Goal: Information Seeking & Learning: Learn about a topic

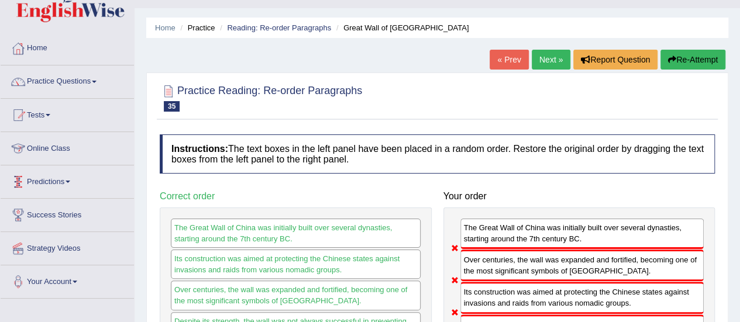
scroll to position [19, 0]
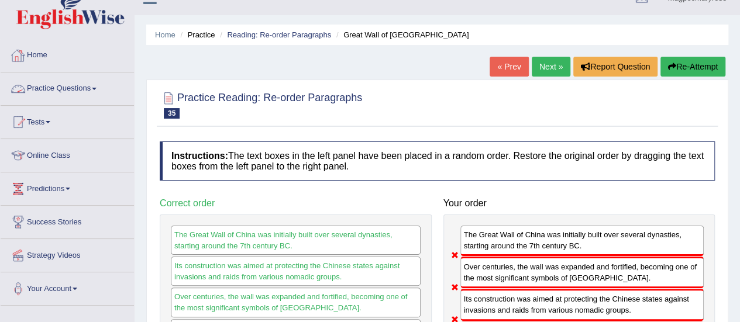
click at [59, 88] on link "Practice Questions" at bounding box center [67, 87] width 133 height 29
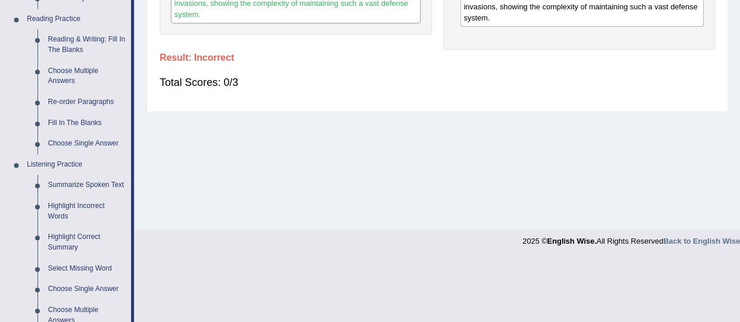
scroll to position [359, 0]
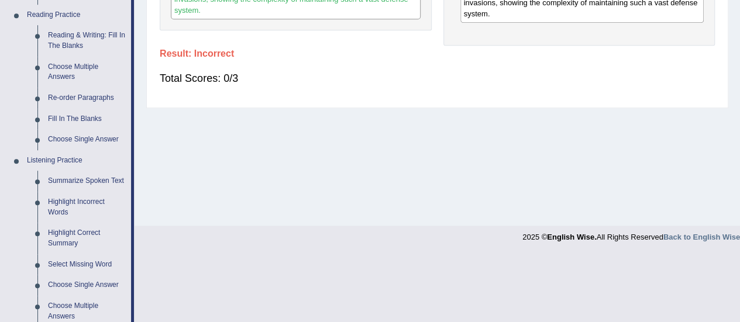
click at [87, 121] on link "Fill In The Blanks" at bounding box center [87, 119] width 88 height 21
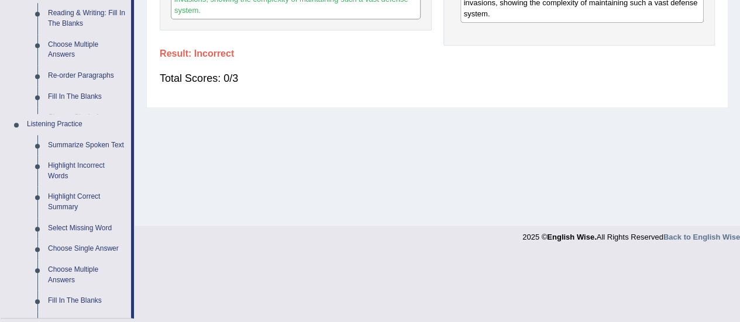
scroll to position [193, 0]
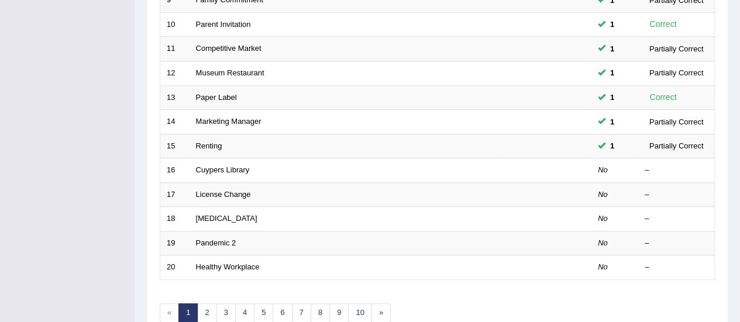
scroll to position [399, 0]
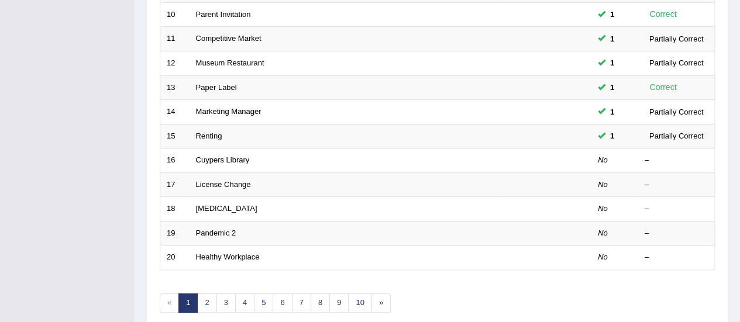
click at [211, 156] on link "Cuypers Library" at bounding box center [223, 160] width 54 height 9
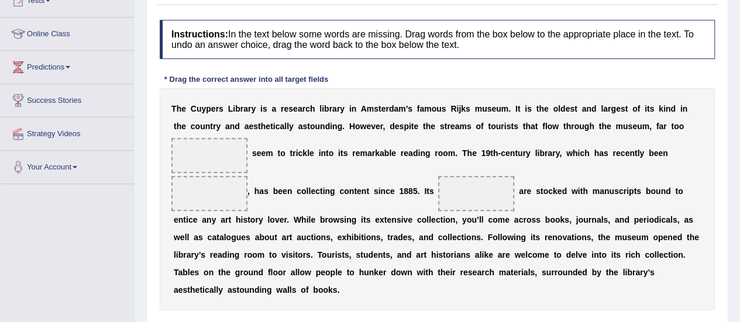
scroll to position [188, 0]
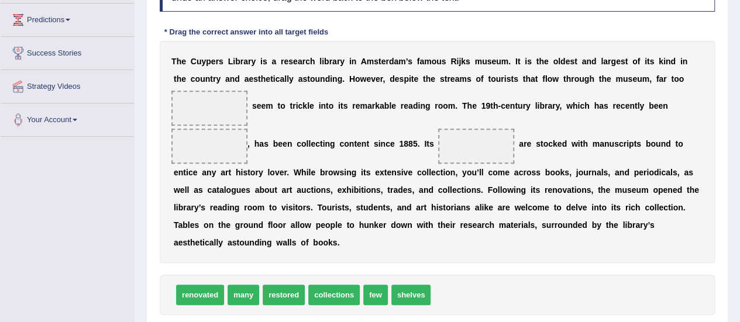
drag, startPoint x: 748, startPoint y: 57, endPoint x: 730, endPoint y: 149, distance: 94.2
drag, startPoint x: 405, startPoint y: 296, endPoint x: 195, endPoint y: 108, distance: 281.0
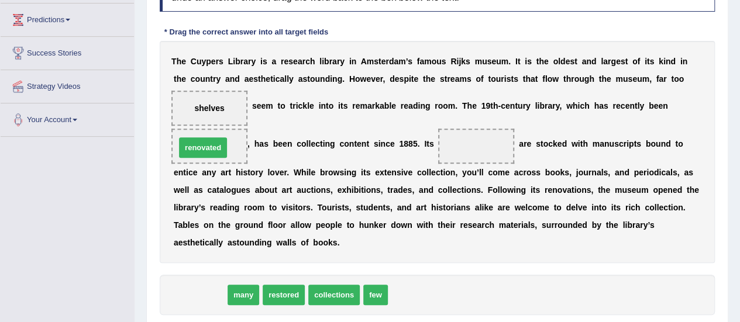
drag, startPoint x: 208, startPoint y: 292, endPoint x: 211, endPoint y: 145, distance: 147.5
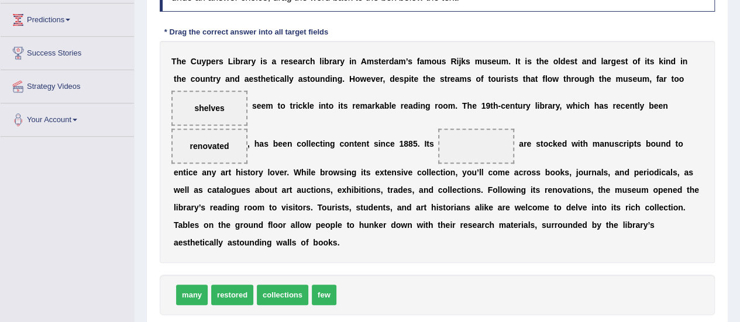
drag, startPoint x: 195, startPoint y: 101, endPoint x: 451, endPoint y: 140, distance: 258.1
click at [451, 140] on div "T h e C u y p e r s L i b r a r y i s a r e s e a r c h l i b r a r y i n A m s…" at bounding box center [437, 152] width 555 height 222
drag, startPoint x: 223, startPoint y: 108, endPoint x: 507, endPoint y: 149, distance: 287.3
drag, startPoint x: 195, startPoint y: 293, endPoint x: 221, endPoint y: 113, distance: 181.6
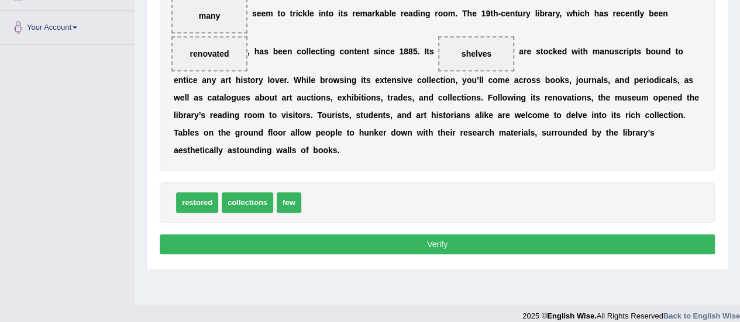
click at [427, 246] on button "Verify" at bounding box center [437, 245] width 555 height 20
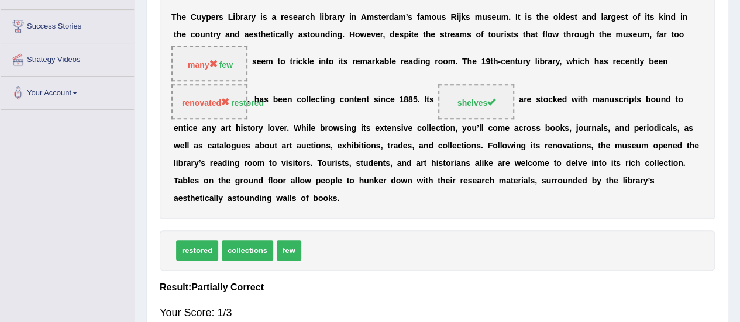
scroll to position [214, 0]
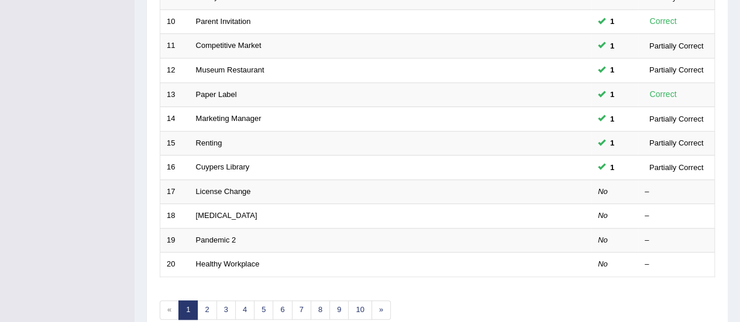
click at [243, 189] on link "License Change" at bounding box center [223, 191] width 55 height 9
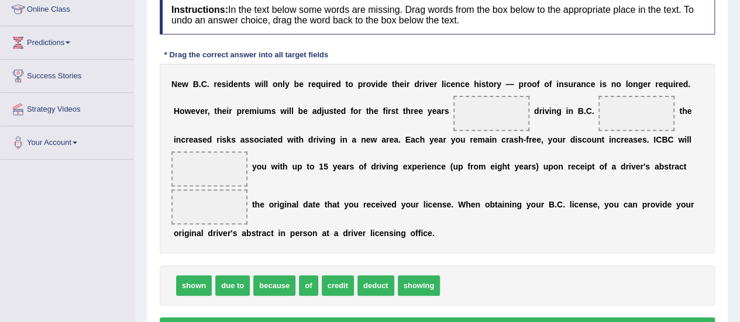
scroll to position [166, 0]
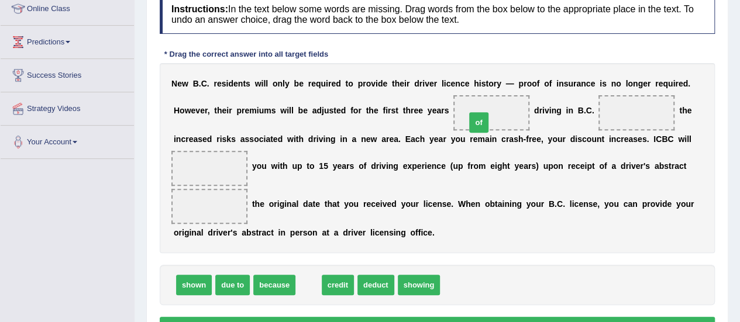
drag, startPoint x: 308, startPoint y: 280, endPoint x: 490, endPoint y: 111, distance: 248.4
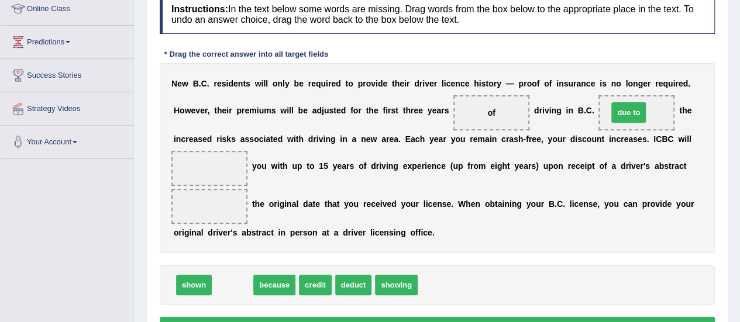
drag, startPoint x: 238, startPoint y: 286, endPoint x: 634, endPoint y: 115, distance: 431.4
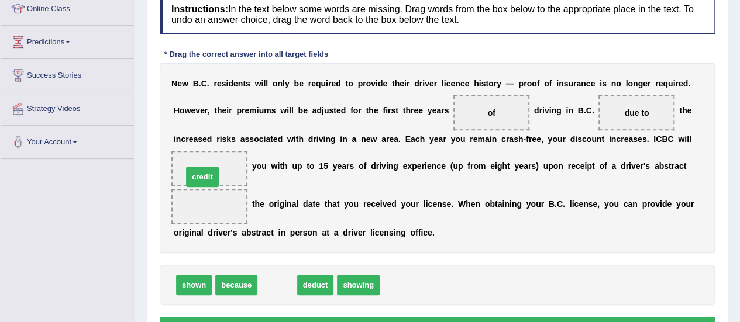
drag, startPoint x: 275, startPoint y: 285, endPoint x: 200, endPoint y: 176, distance: 132.1
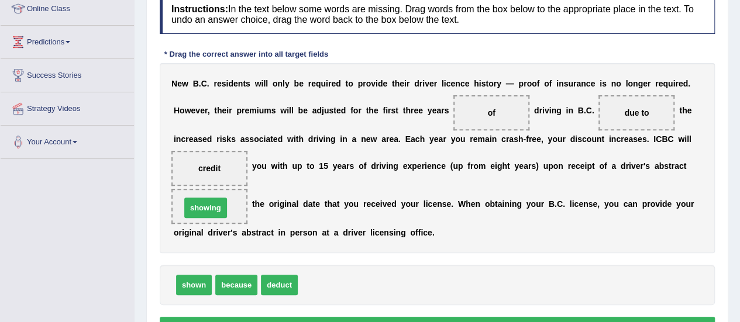
drag, startPoint x: 321, startPoint y: 284, endPoint x: 204, endPoint y: 207, distance: 140.6
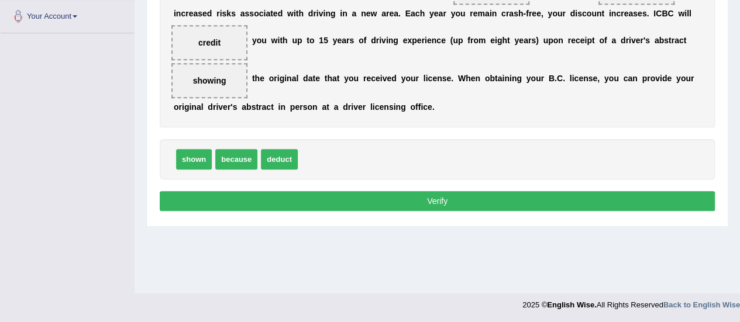
click at [425, 201] on button "Verify" at bounding box center [437, 201] width 555 height 20
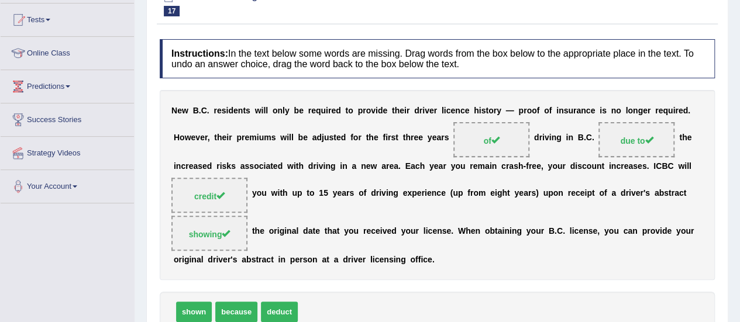
scroll to position [122, 0]
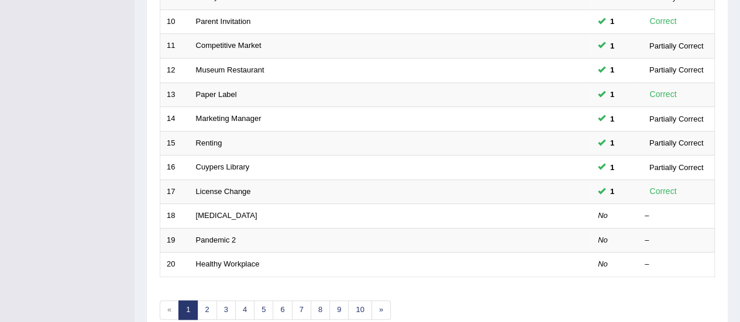
click at [243, 213] on link "[MEDICAL_DATA]" at bounding box center [226, 215] width 61 height 9
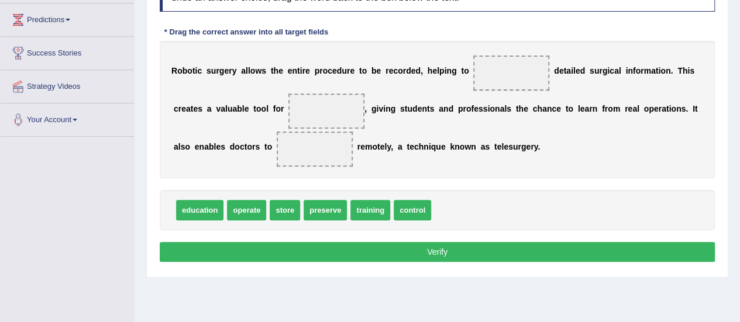
scroll to position [186, 0]
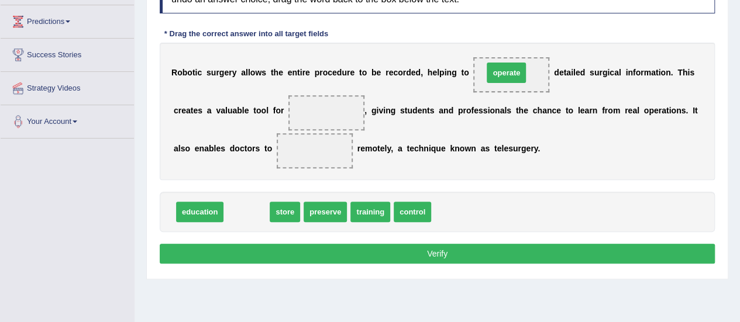
drag, startPoint x: 249, startPoint y: 209, endPoint x: 509, endPoint y: 71, distance: 294.0
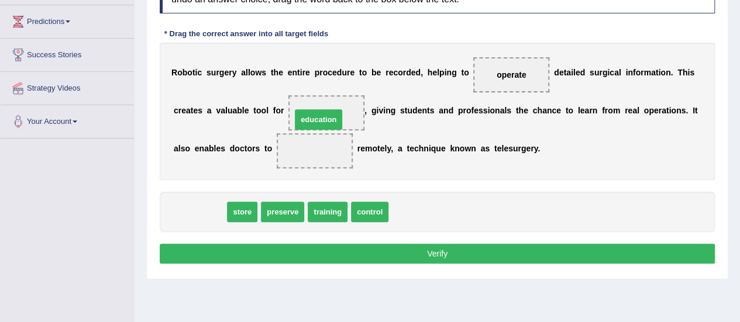
drag, startPoint x: 198, startPoint y: 210, endPoint x: 317, endPoint y: 118, distance: 150.5
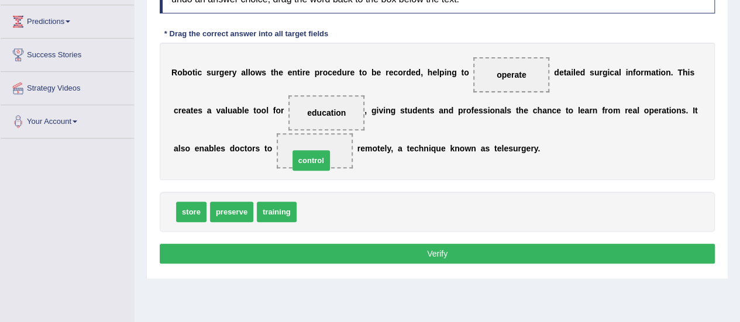
drag, startPoint x: 310, startPoint y: 212, endPoint x: 303, endPoint y: 161, distance: 52.1
click at [336, 257] on button "Verify" at bounding box center [437, 254] width 555 height 20
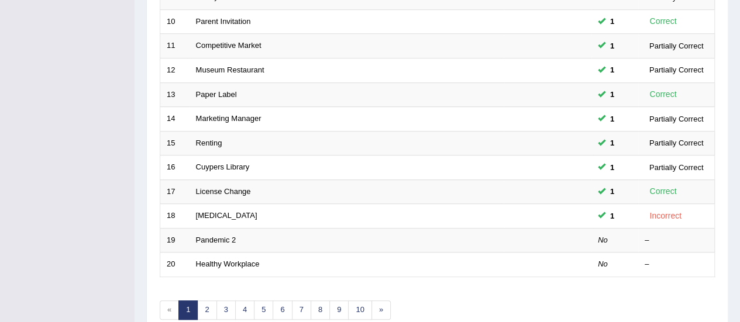
click at [222, 236] on link "Pandemic 2" at bounding box center [216, 240] width 40 height 9
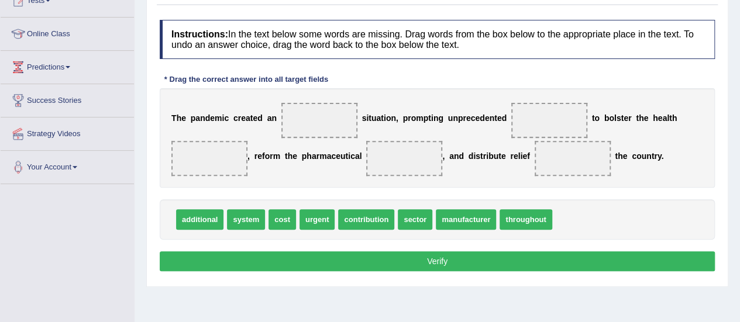
scroll to position [116, 0]
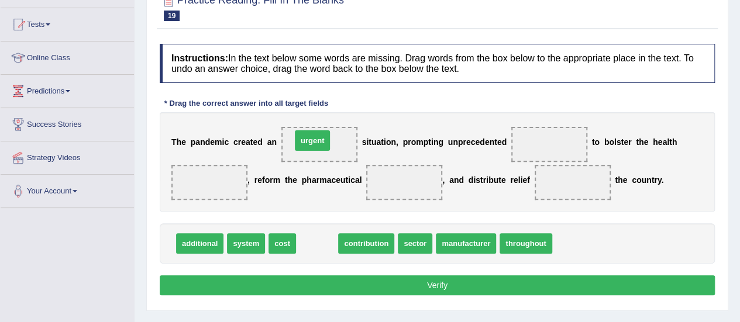
drag, startPoint x: 302, startPoint y: 246, endPoint x: 297, endPoint y: 143, distance: 103.1
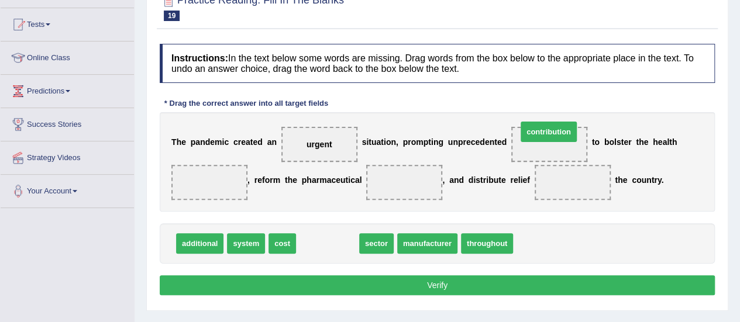
drag, startPoint x: 332, startPoint y: 243, endPoint x: 548, endPoint y: 137, distance: 240.0
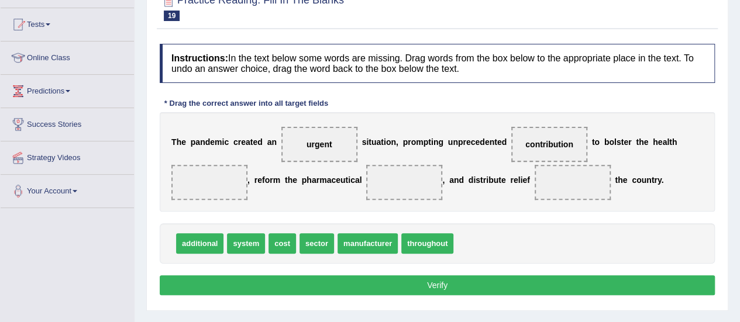
click at [249, 238] on span "system" at bounding box center [246, 243] width 38 height 20
drag, startPoint x: 238, startPoint y: 243, endPoint x: 198, endPoint y: 180, distance: 74.7
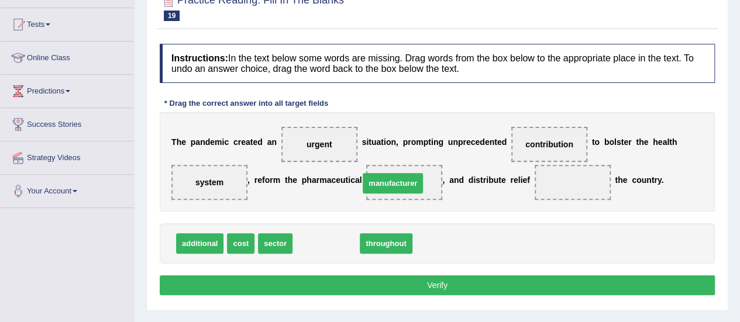
drag, startPoint x: 341, startPoint y: 244, endPoint x: 407, endPoint y: 183, distance: 90.3
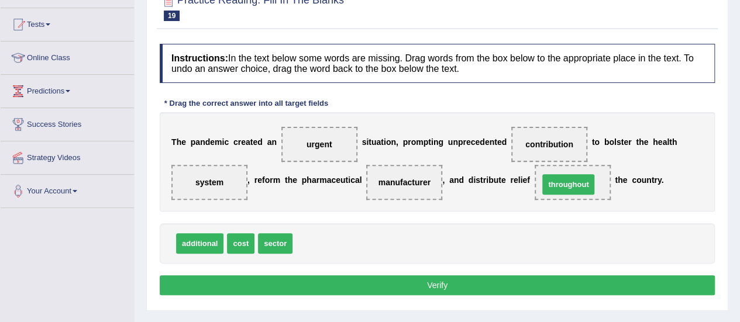
drag, startPoint x: 310, startPoint y: 241, endPoint x: 556, endPoint y: 182, distance: 253.4
click at [445, 288] on button "Verify" at bounding box center [437, 286] width 555 height 20
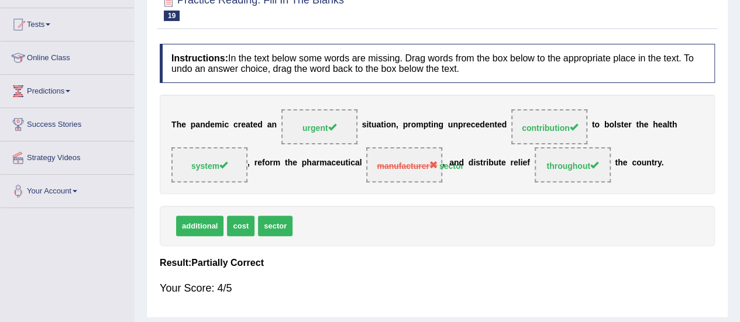
drag, startPoint x: 735, startPoint y: 179, endPoint x: 738, endPoint y: 88, distance: 91.3
click at [738, 88] on div "Home Practice Reading: Fill In The Blanks Pandemic 2 « Prev Next » Report Quest…" at bounding box center [438, 176] width 606 height 585
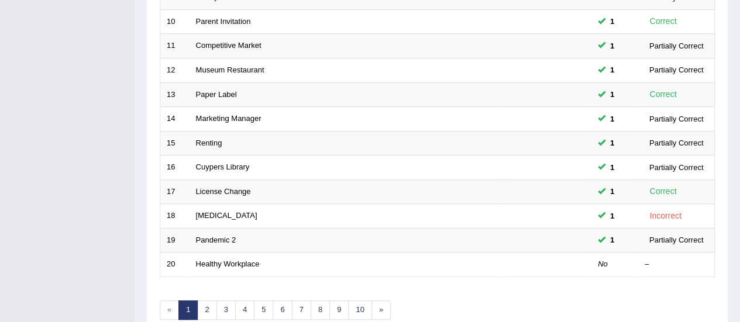
click at [214, 260] on link "Healthy Workplace" at bounding box center [228, 264] width 64 height 9
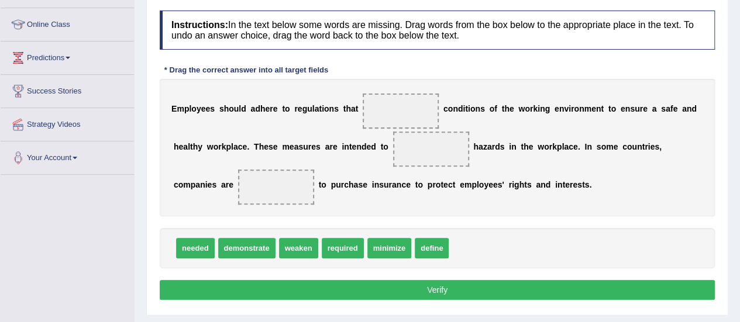
scroll to position [150, 0]
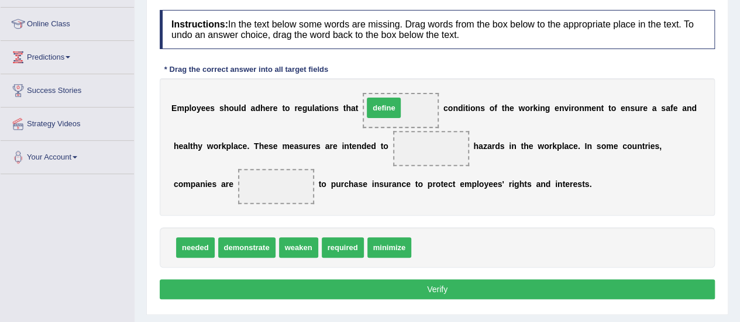
drag, startPoint x: 429, startPoint y: 245, endPoint x: 381, endPoint y: 105, distance: 147.9
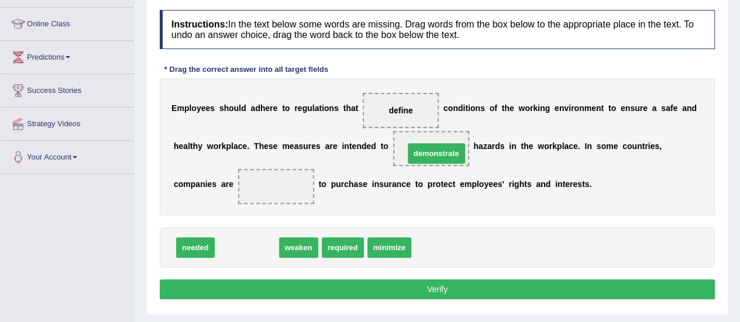
drag, startPoint x: 240, startPoint y: 253, endPoint x: 426, endPoint y: 157, distance: 209.4
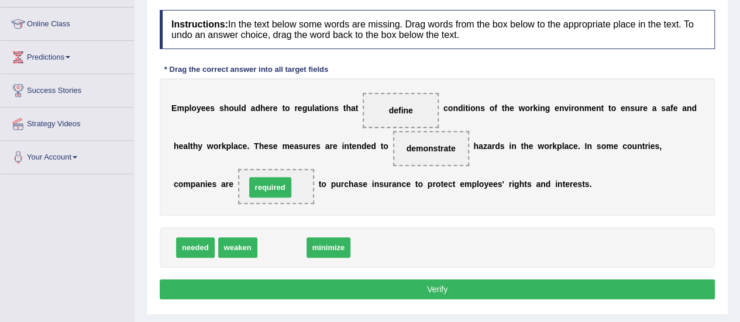
drag, startPoint x: 274, startPoint y: 248, endPoint x: 263, endPoint y: 187, distance: 62.0
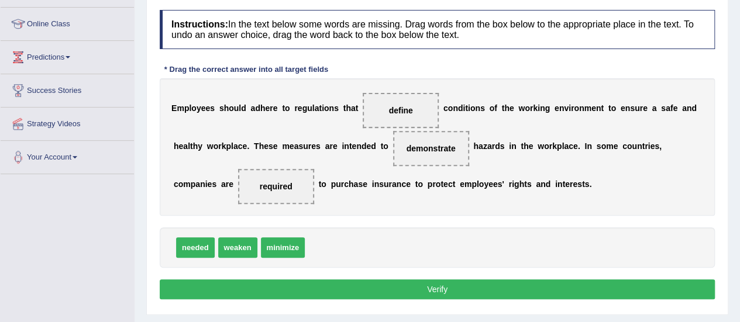
click at [336, 289] on button "Verify" at bounding box center [437, 290] width 555 height 20
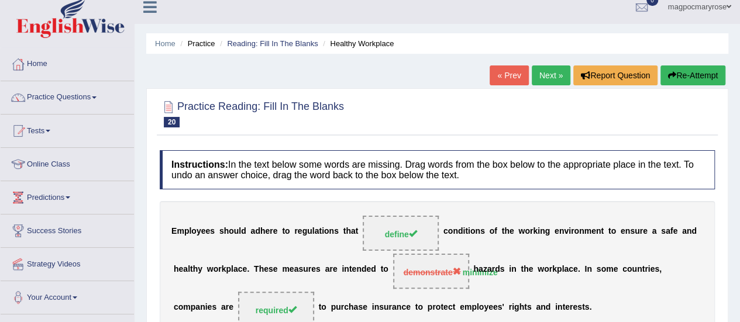
scroll to position [0, 0]
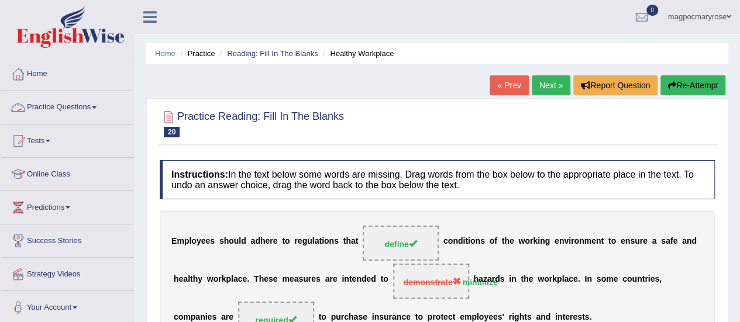
click at [77, 104] on link "Practice Questions" at bounding box center [67, 105] width 133 height 29
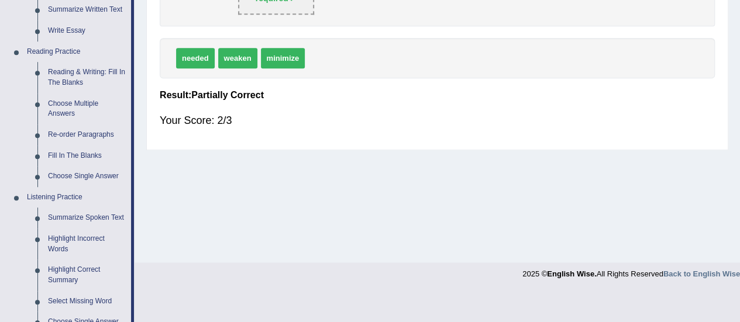
scroll to position [323, 0]
click at [56, 178] on link "Choose Single Answer" at bounding box center [87, 176] width 88 height 21
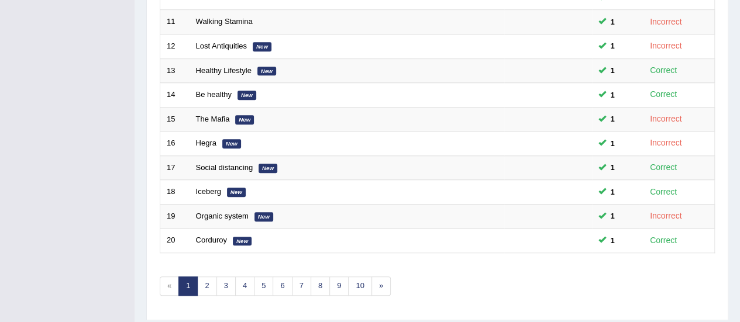
scroll to position [419, 0]
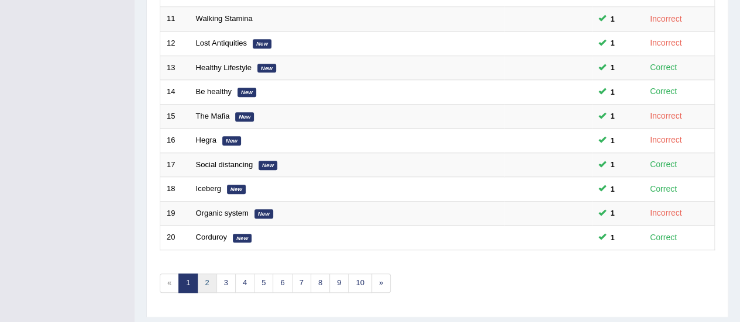
click at [209, 279] on link "2" at bounding box center [206, 283] width 19 height 19
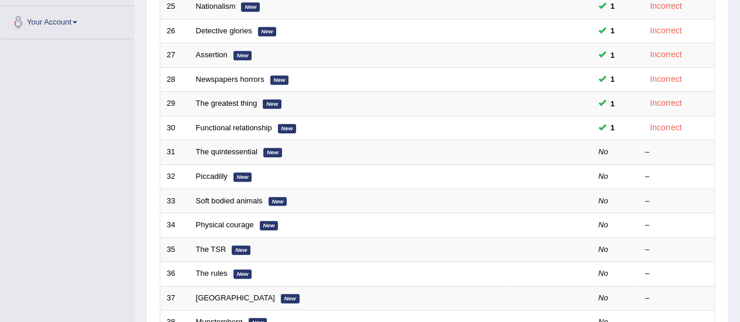
scroll to position [304, 0]
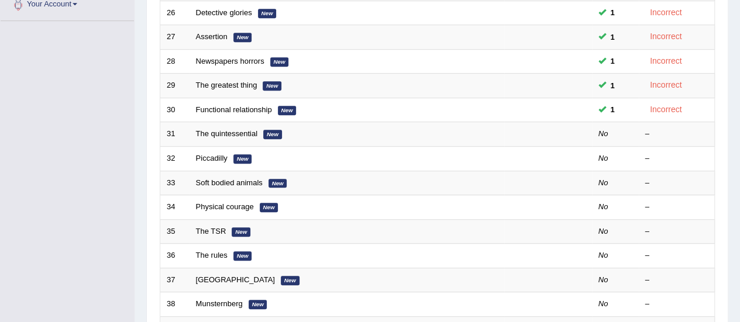
click at [211, 132] on link "The quintessential" at bounding box center [227, 133] width 62 height 9
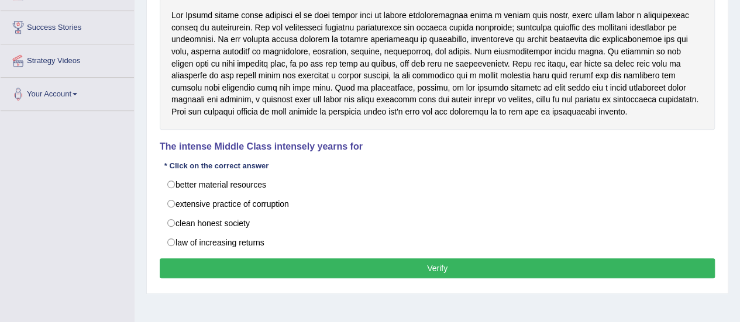
scroll to position [224, 0]
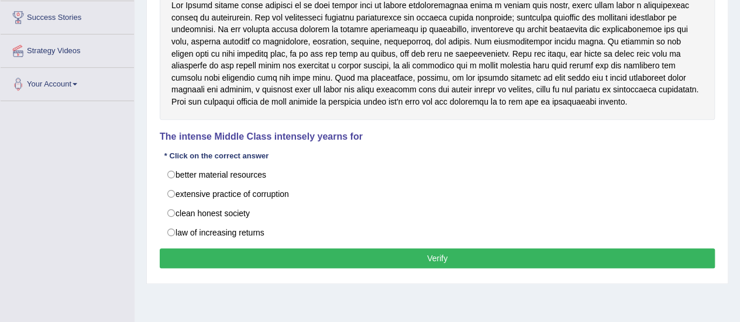
click at [177, 193] on label "extensive practice of corruption" at bounding box center [437, 194] width 555 height 20
radio input "true"
click at [223, 263] on button "Verify" at bounding box center [437, 259] width 555 height 20
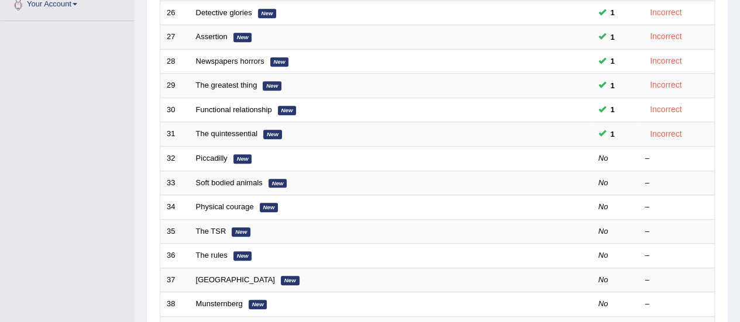
scroll to position [304, 0]
click at [211, 154] on link "Piccadilly" at bounding box center [212, 158] width 32 height 9
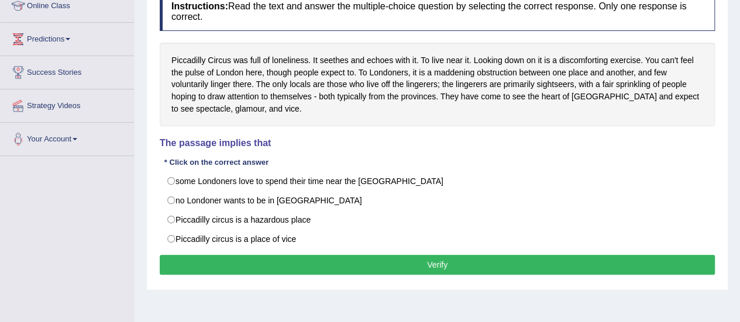
scroll to position [167, 0]
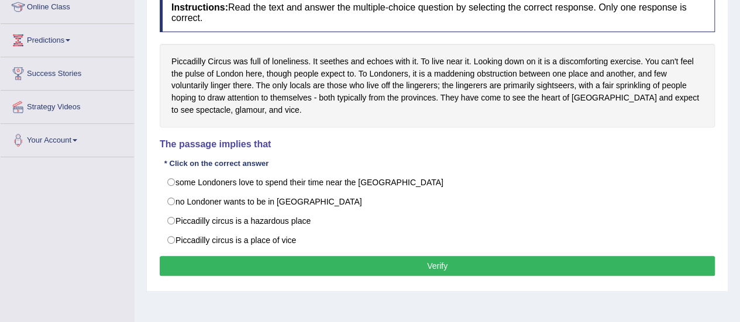
click at [171, 186] on label "some Londoners love to spend their time near the Piccadilly circus" at bounding box center [437, 183] width 555 height 20
radio input "true"
click at [205, 266] on button "Verify" at bounding box center [437, 266] width 555 height 20
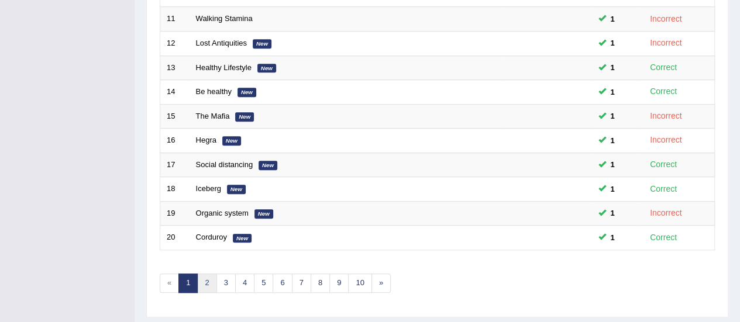
click at [209, 278] on link "2" at bounding box center [206, 283] width 19 height 19
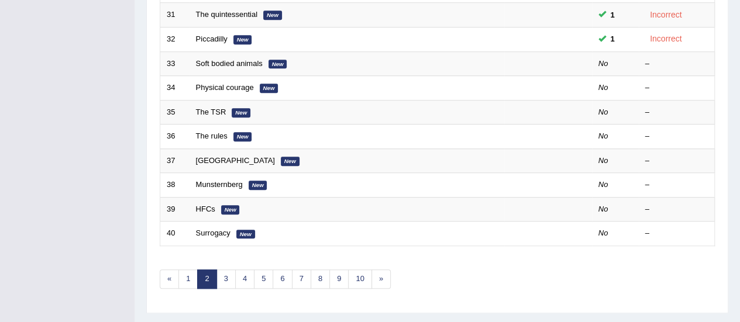
scroll to position [413, 0]
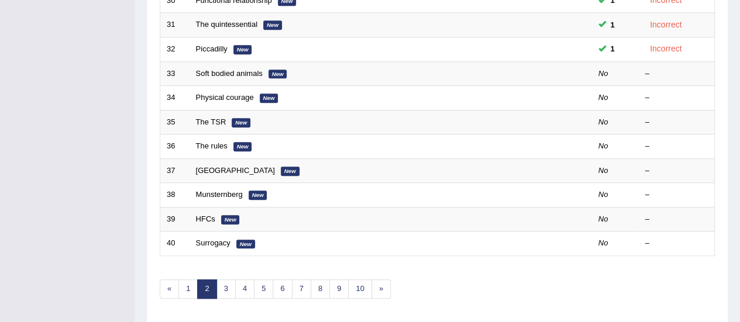
click at [240, 69] on link "Soft bodied animals" at bounding box center [229, 73] width 67 height 9
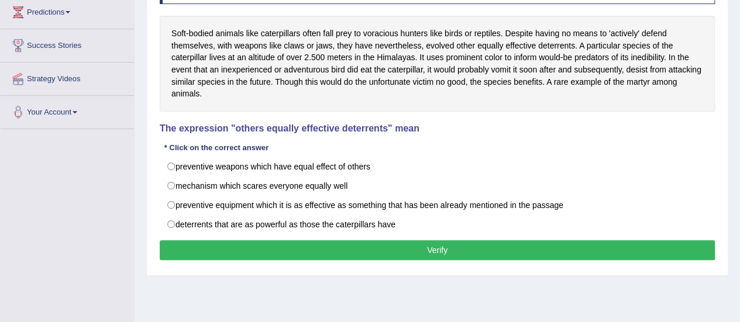
scroll to position [221, 0]
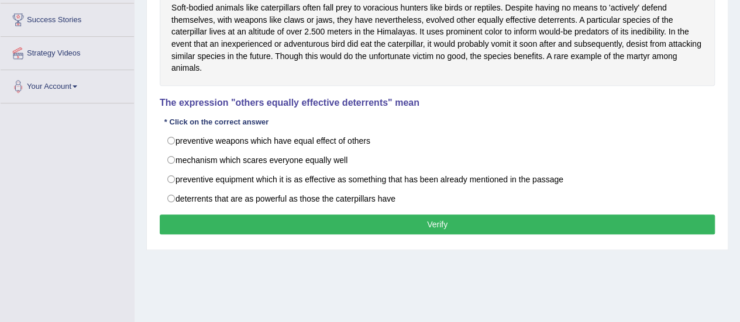
drag, startPoint x: 748, startPoint y: 107, endPoint x: 748, endPoint y: 216, distance: 108.8
click at [176, 180] on label "preventive equipment which it is as effective as something that has been alread…" at bounding box center [437, 180] width 555 height 20
radio input "true"
click at [192, 219] on button "Verify" at bounding box center [437, 225] width 555 height 20
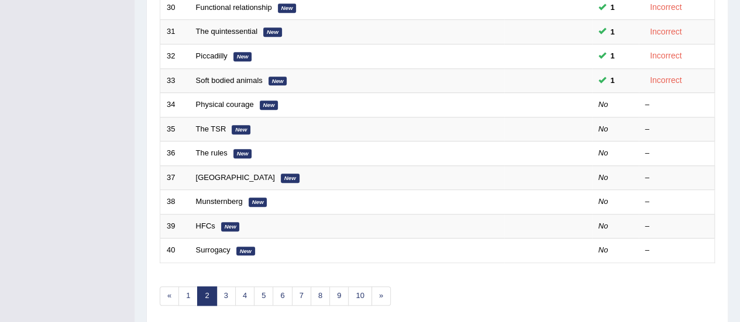
click at [220, 100] on link "Physical courage" at bounding box center [225, 104] width 58 height 9
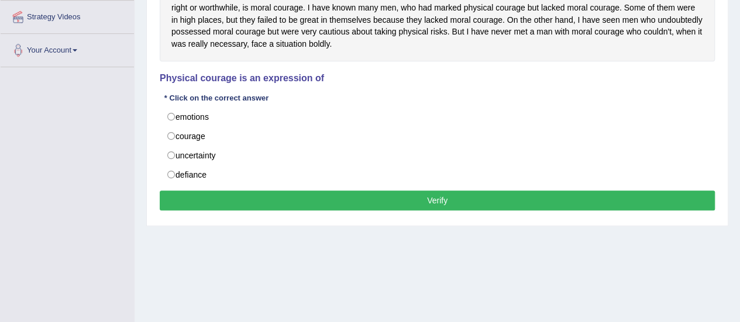
scroll to position [260, 0]
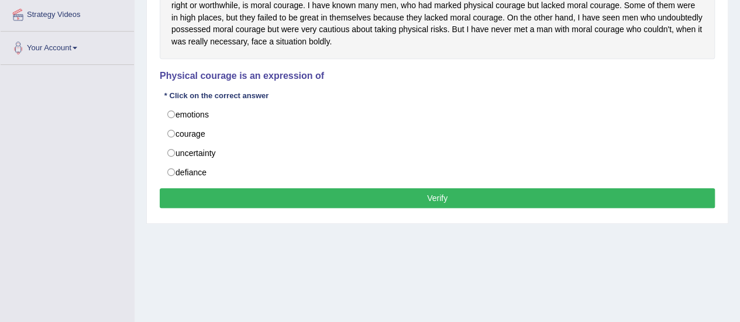
click at [170, 114] on label "emotions" at bounding box center [437, 115] width 555 height 20
radio input "true"
click at [204, 190] on button "Verify" at bounding box center [437, 198] width 555 height 20
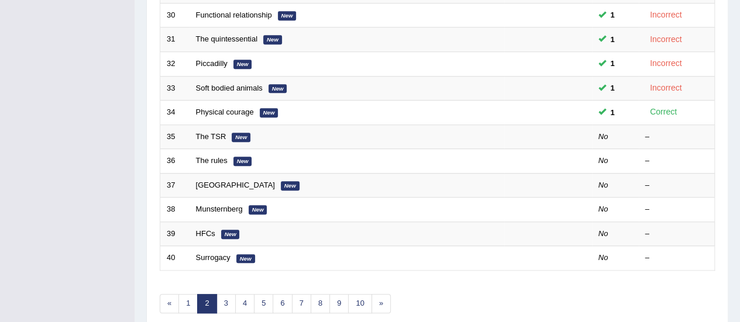
click at [206, 133] on link "The TSR" at bounding box center [211, 136] width 30 height 9
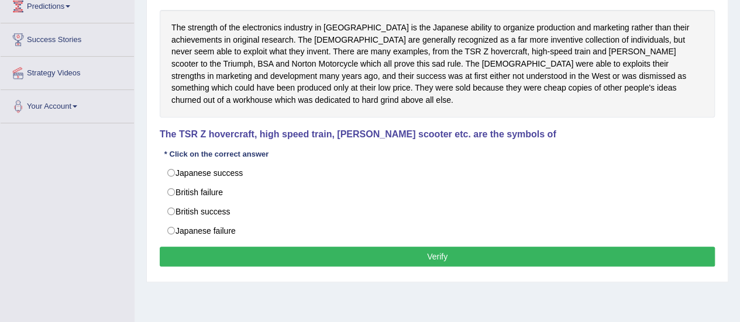
scroll to position [199, 0]
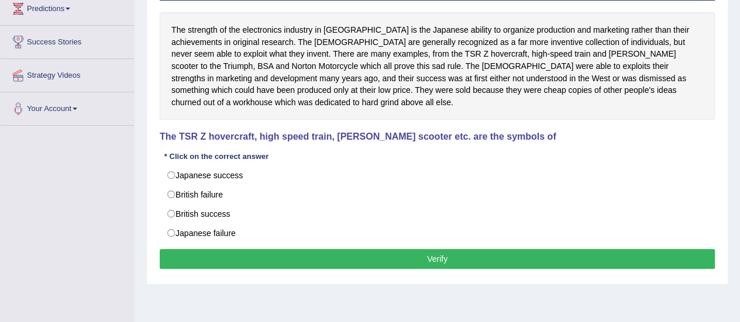
click at [166, 166] on label "Japanese success" at bounding box center [437, 176] width 555 height 20
radio input "true"
click at [221, 249] on button "Verify" at bounding box center [437, 259] width 555 height 20
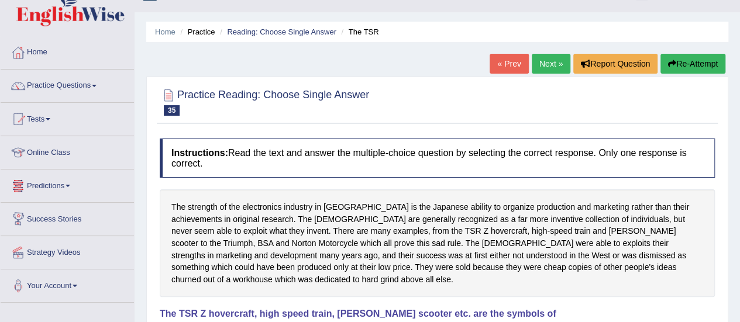
scroll to position [12, 0]
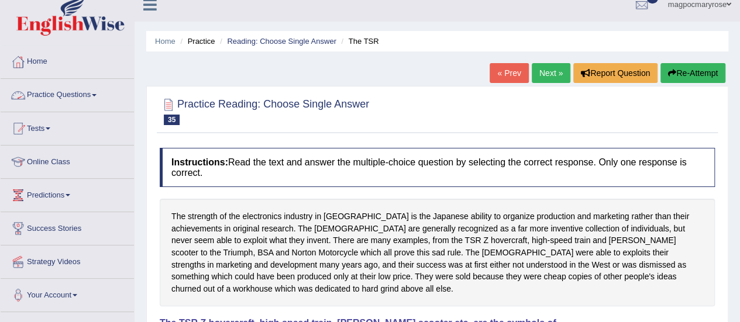
click at [75, 90] on link "Practice Questions" at bounding box center [67, 93] width 133 height 29
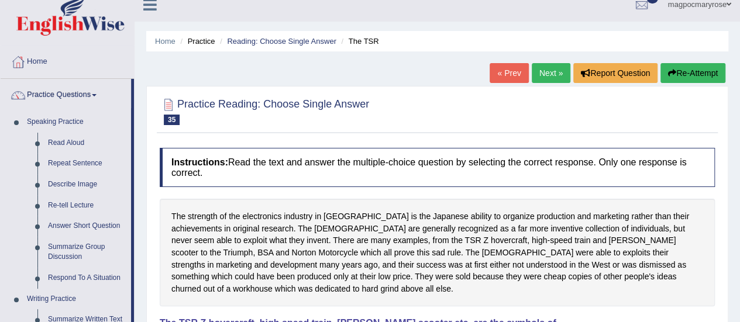
click at [1, 79] on link "Practice Questions" at bounding box center [66, 93] width 130 height 29
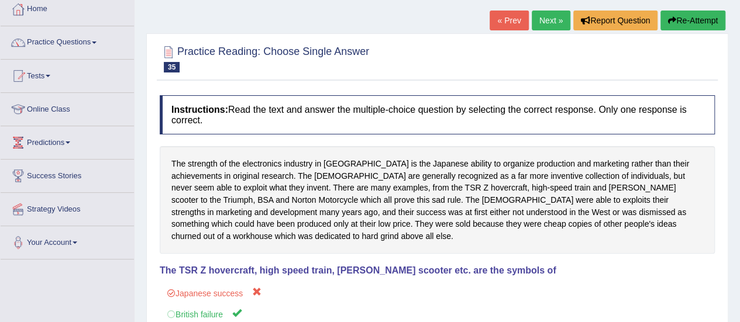
scroll to position [0, 0]
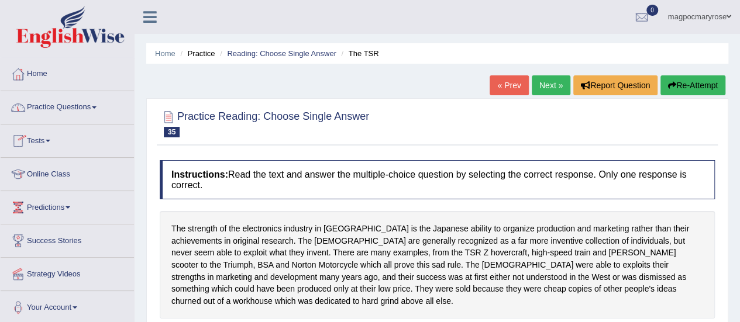
click at [59, 108] on link "Practice Questions" at bounding box center [67, 105] width 133 height 29
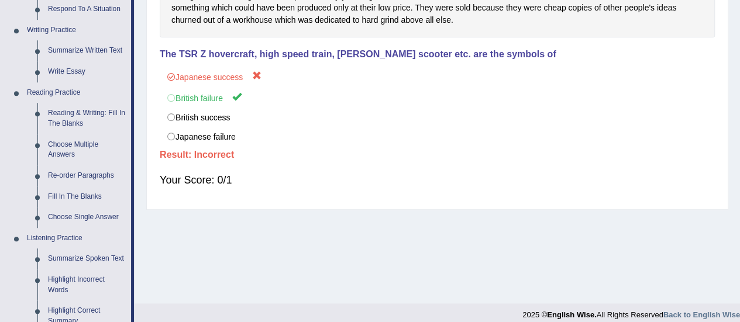
scroll to position [279, 0]
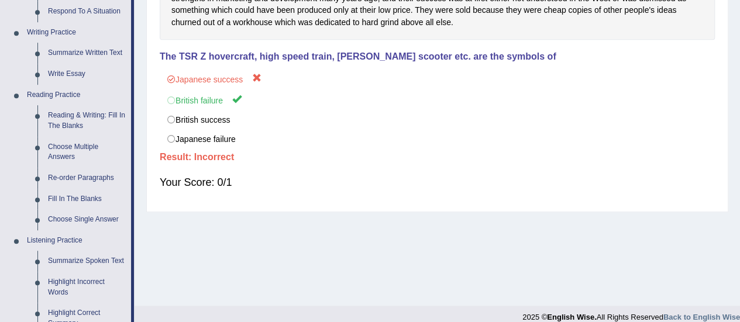
click at [90, 258] on link "Summarize Spoken Text" at bounding box center [87, 261] width 88 height 21
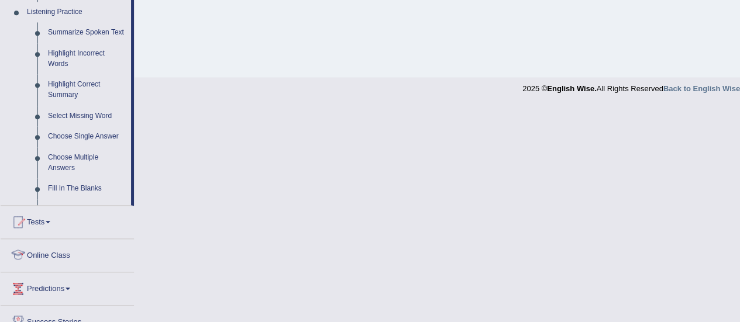
scroll to position [423, 0]
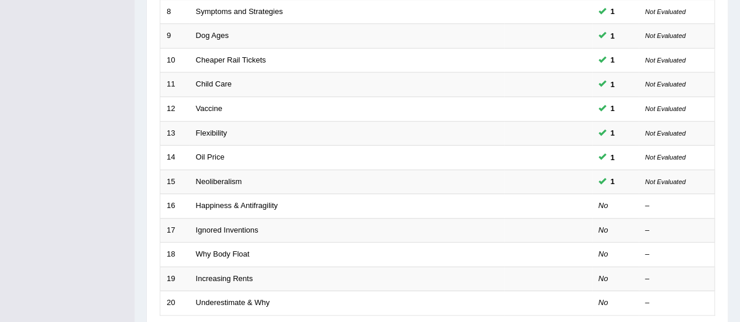
scroll to position [356, 0]
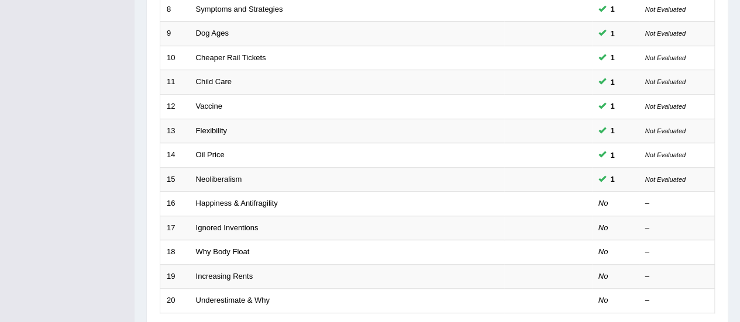
click at [243, 200] on link "Happiness & Antifragility" at bounding box center [237, 203] width 82 height 9
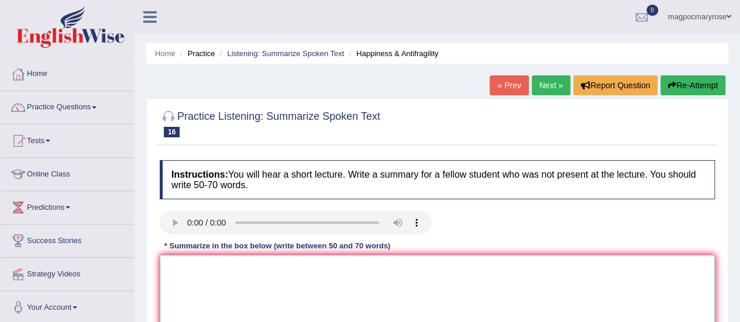
click at [304, 290] on textarea at bounding box center [437, 312] width 555 height 114
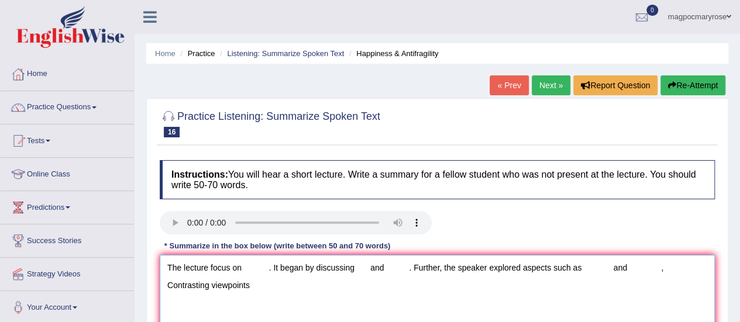
click at [664, 267] on textarea "The lecture focus on . It began by discussing and . Further, the speaker explor…" at bounding box center [437, 312] width 555 height 114
click at [236, 290] on textarea "The lecture focus on . It began by discussing and . Further, the speaker explor…" at bounding box center [437, 312] width 555 height 114
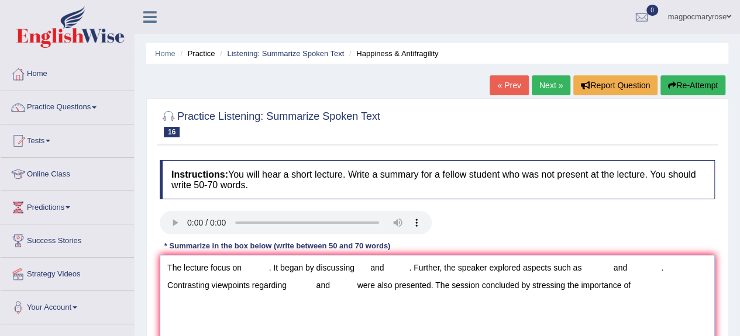
click at [250, 264] on textarea "The lecture focus on . It began by discussing and . Further, the speaker explor…" at bounding box center [437, 312] width 555 height 114
click at [403, 269] on textarea "The lecture focus on anti-fragikity . It began by discussing and . Further, the…" at bounding box center [437, 312] width 555 height 114
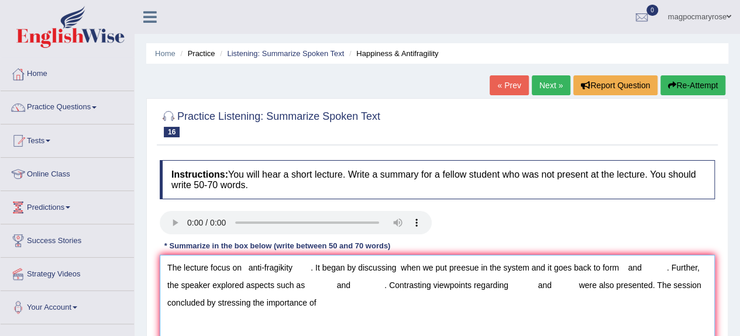
click at [648, 270] on textarea "The lecture focus on anti-fragikity . It began by discussing when we put preesu…" at bounding box center [437, 312] width 555 height 114
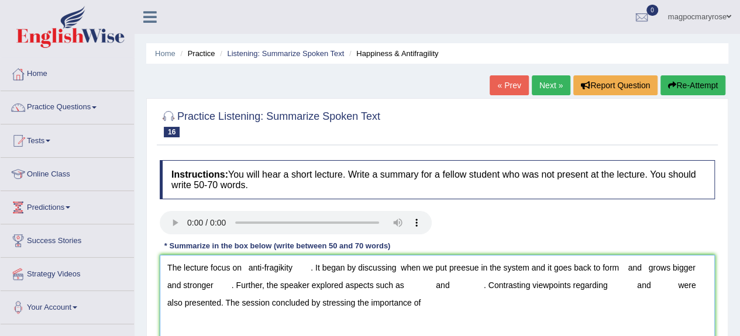
click at [414, 290] on textarea "The lecture focus on anti-fragikity . It began by discussing when we put preesu…" at bounding box center [437, 312] width 555 height 114
click at [520, 288] on textarea "The lecture focus on anti-fragikity . It began by discussing when we put preesu…" at bounding box center [437, 312] width 555 height 114
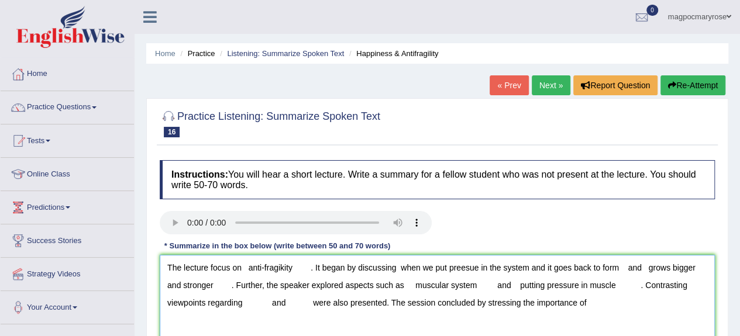
click at [252, 304] on textarea "The lecture focus on anti-fragikity . It began by discussing when we put preesu…" at bounding box center [437, 312] width 555 height 114
click at [344, 302] on textarea "The lecture focus on anti-fragikity . It began by discussing when we put preesu…" at bounding box center [437, 312] width 555 height 114
click at [391, 304] on textarea "The lecture focus on anti-fragikity . It began by discussing when we put preesu…" at bounding box center [437, 312] width 555 height 114
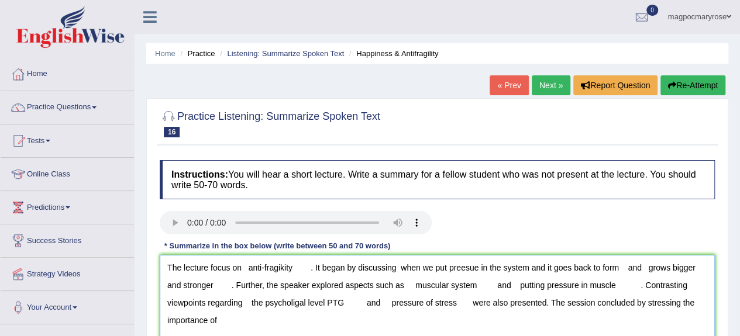
click at [281, 269] on textarea "The lecture focus on anti-fragikity . It began by discussing when we put preesu…" at bounding box center [437, 312] width 555 height 114
click at [247, 270] on textarea "The lecture focus on anti-fragility . It began by discussing when we put preesu…" at bounding box center [437, 312] width 555 height 114
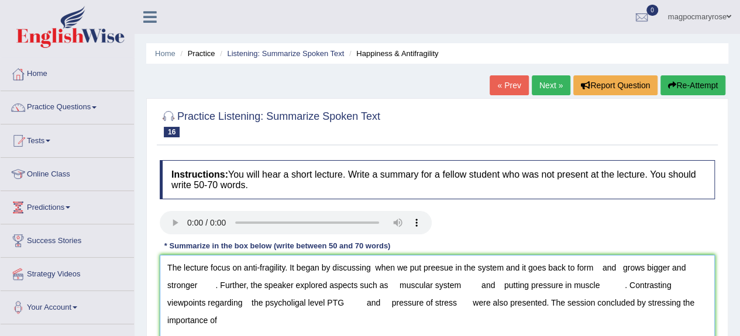
click at [375, 267] on textarea "The lecture focus on anti-fragility. It began by discussing when we put preesue…" at bounding box center [437, 312] width 555 height 114
click at [602, 266] on textarea "The lecture focus on anti-fragility. It began by discussing when we put pressur…" at bounding box center [437, 312] width 555 height 114
click at [616, 266] on textarea "The lecture focus on anti-fragility. It began by discussing when we put pressur…" at bounding box center [437, 312] width 555 height 114
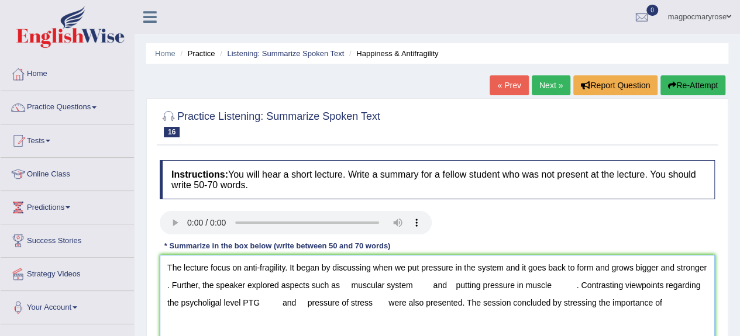
click at [662, 267] on textarea "The lecture focus on anti-fragility. It began by discussing when we put pressur…" at bounding box center [437, 312] width 555 height 114
click at [169, 286] on textarea "The lecture focus on anti-fragility. It began by discussing when we put pressur…" at bounding box center [437, 312] width 555 height 114
click at [350, 285] on textarea "The lecture focus on anti-fragility. It began by discussing when we put pressur…" at bounding box center [437, 312] width 555 height 114
click at [423, 283] on textarea "The lecture focus on anti-fragility. It began by discussing when we put pressur…" at bounding box center [437, 312] width 555 height 114
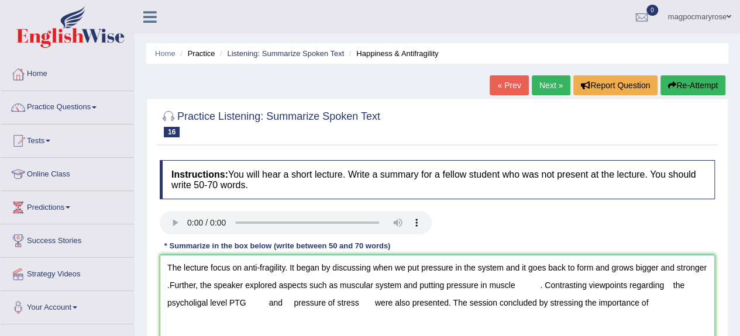
click at [538, 285] on textarea "The lecture focus on anti-fragility. It began by discussing when we put pressur…" at bounding box center [437, 312] width 555 height 114
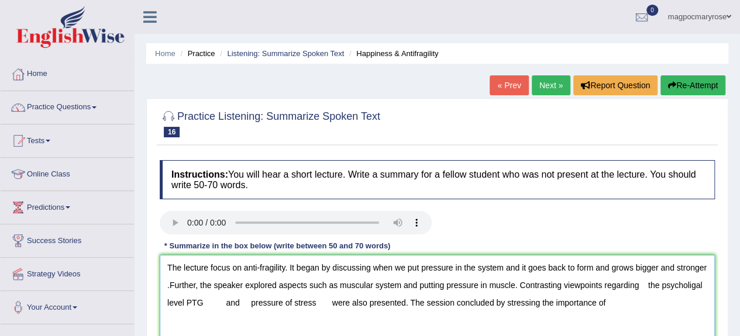
click at [647, 286] on textarea "The lecture focus on anti-fragility. It began by discussing when we put pressur…" at bounding box center [437, 312] width 555 height 114
click at [685, 284] on textarea "The lecture focus on anti-fragility. It began by discussing when we put pressur…" at bounding box center [437, 312] width 555 height 114
click at [226, 302] on textarea "The lecture focus on anti-fragility. It began by discussing when we put pressur…" at bounding box center [437, 312] width 555 height 114
click at [195, 301] on textarea "The lecture focus on anti-fragility. It began by discussing when we put pressur…" at bounding box center [437, 312] width 555 height 114
click at [229, 300] on textarea "The lecture focus on anti-fragility. It began by discussing when we put pressur…" at bounding box center [437, 312] width 555 height 114
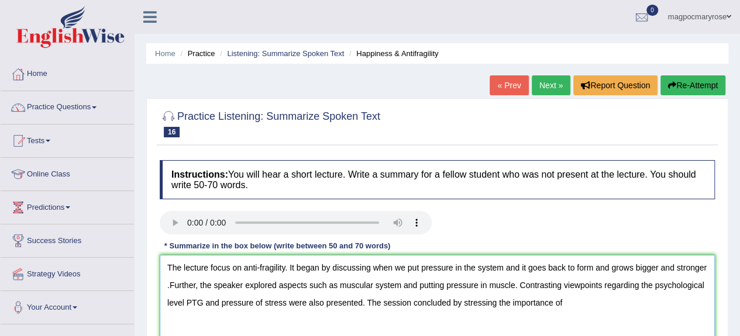
click at [565, 304] on textarea "The lecture focus on anti-fragility. It began by discussing when we put pressur…" at bounding box center [437, 312] width 555 height 114
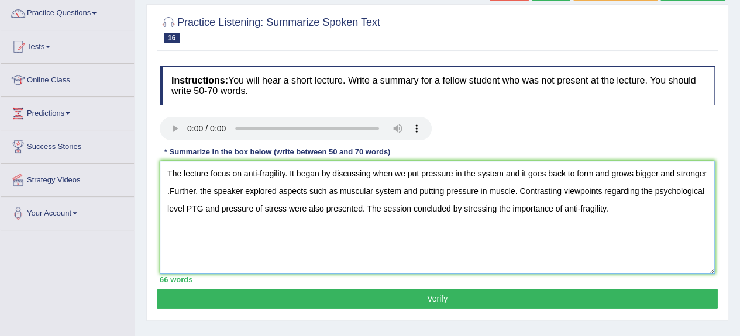
scroll to position [97, 0]
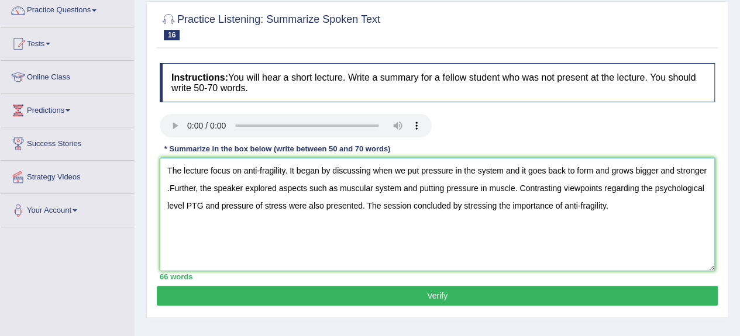
click at [167, 189] on textarea "The lecture focus on anti-fragility. It began by discussing when we put pressur…" at bounding box center [437, 215] width 555 height 114
type textarea "The lecture focus on anti-fragility. It began by discussing when we put pressur…"
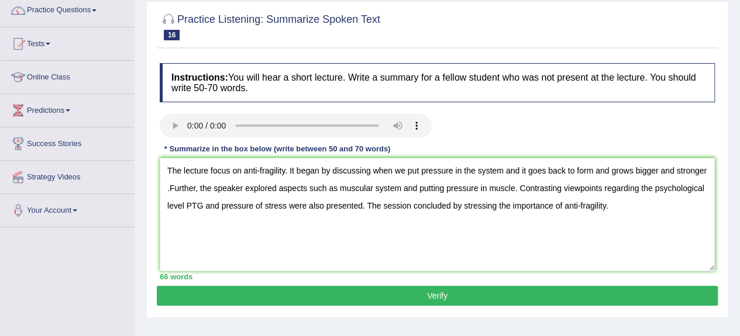
click at [315, 291] on button "Verify" at bounding box center [437, 296] width 561 height 20
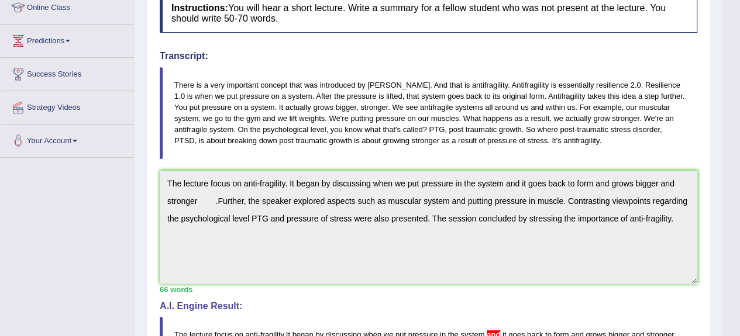
scroll to position [0, 0]
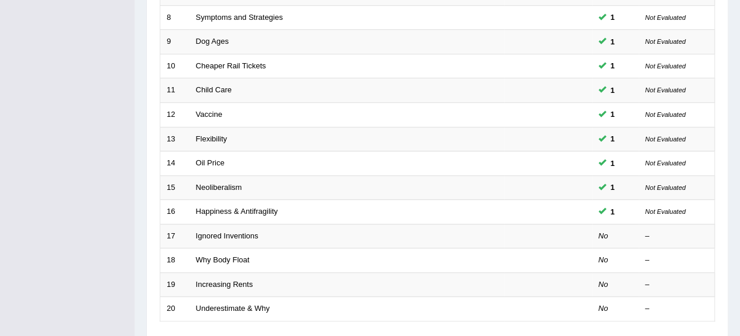
click at [244, 239] on td "Ignored Inventions" at bounding box center [347, 236] width 315 height 25
click at [241, 232] on link "Ignored Inventions" at bounding box center [227, 236] width 63 height 9
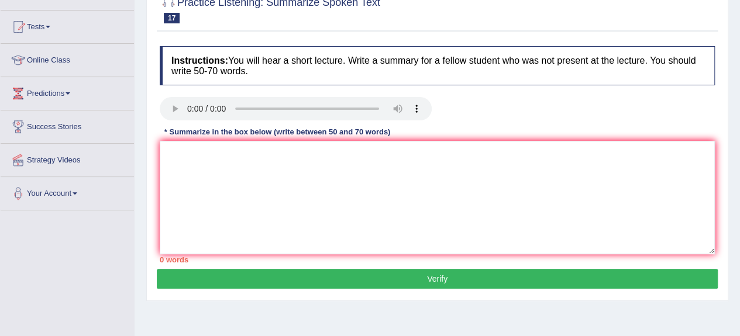
scroll to position [123, 0]
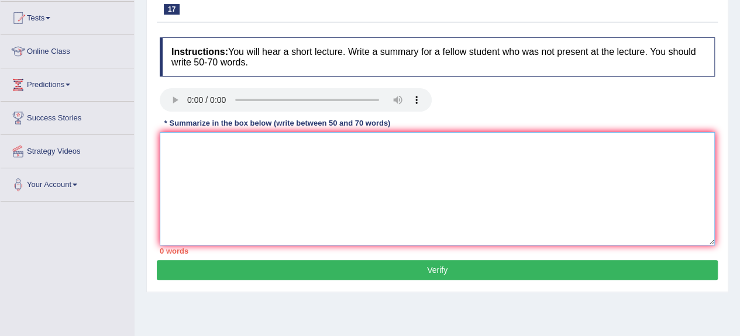
click at [250, 155] on textarea at bounding box center [437, 189] width 555 height 114
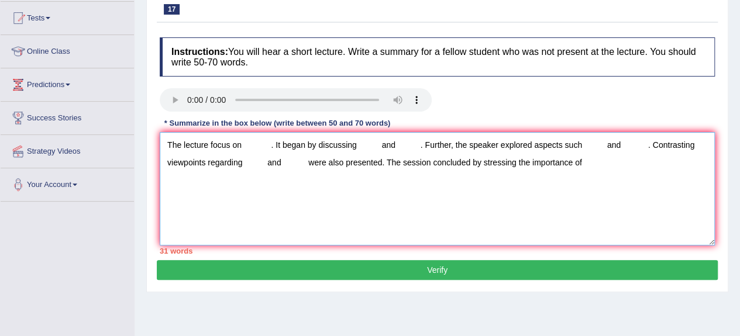
click at [246, 144] on textarea "The lecture focus on . It began by discussing and . Further, the speaker explor…" at bounding box center [437, 189] width 555 height 114
click at [248, 142] on textarea "The lecture focus on . It began by discussing and . Further, the speaker explor…" at bounding box center [437, 189] width 555 height 114
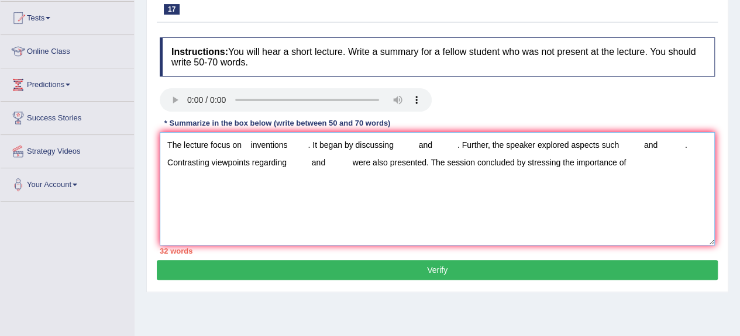
click at [401, 145] on textarea "The lecture focus on inventions . It began by discussing and . Further, the spe…" at bounding box center [437, 189] width 555 height 114
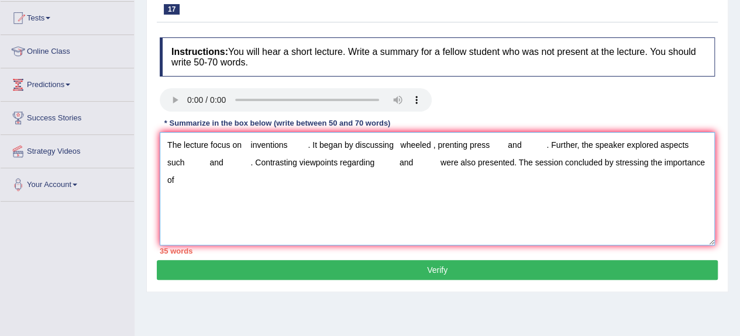
click at [524, 142] on textarea "The lecture focus on inventions . It began by discussing wheeled , prenting pre…" at bounding box center [437, 189] width 555 height 114
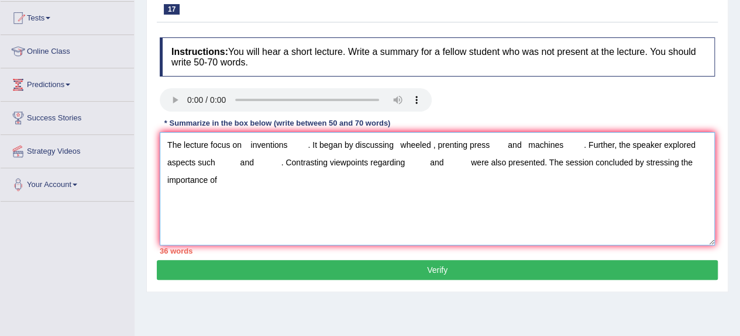
click at [213, 160] on textarea "The lecture focus on inventions . It began by discussing wheeled , prenting pre…" at bounding box center [437, 189] width 555 height 114
click at [303, 160] on textarea "The lecture focus on inventions . It began by discussing wheeled , prenting pre…" at bounding box center [437, 189] width 555 height 114
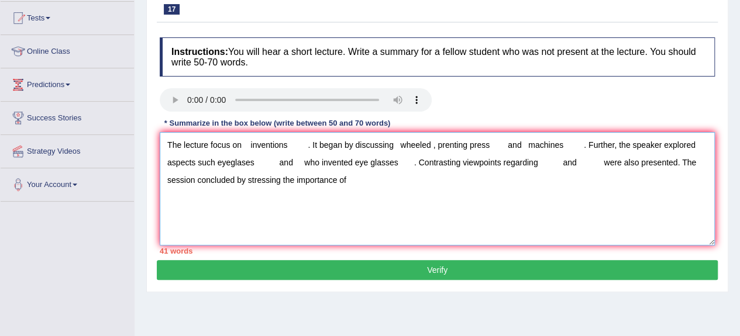
click at [548, 167] on textarea "The lecture focus on inventions . It began by discussing wheeled , prenting pre…" at bounding box center [437, 189] width 555 height 114
click at [643, 162] on textarea "The lecture focus on inventions . It began by discussing wheeled , prenting pre…" at bounding box center [437, 189] width 555 height 114
click at [497, 178] on textarea "The lecture focus on inventions . It began by discussing wheeled , prenting pre…" at bounding box center [437, 189] width 555 height 114
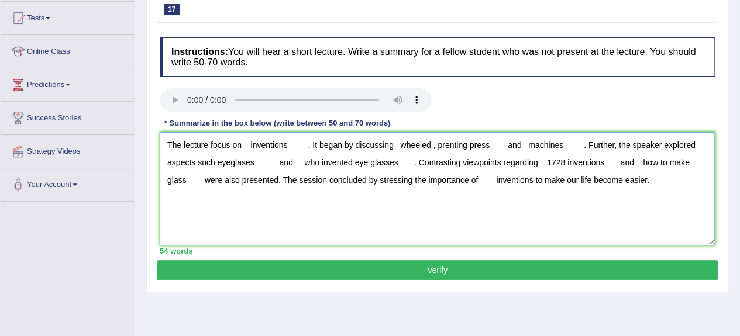
click at [305, 145] on textarea "The lecture focus on inventions . It began by discussing wheeled , prenting pre…" at bounding box center [437, 189] width 555 height 114
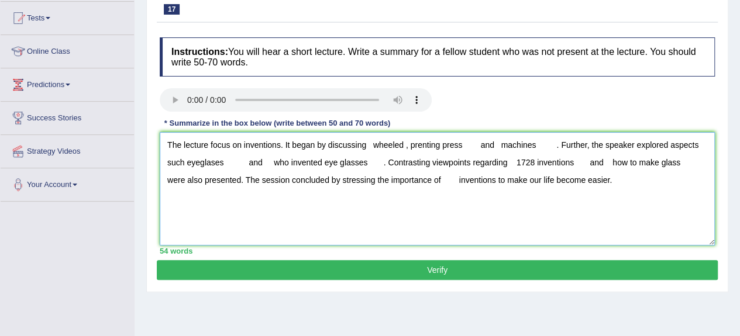
click at [375, 143] on textarea "The lecture focus on inventions. It began by discussing wheeled , prenting pres…" at bounding box center [437, 189] width 555 height 114
click at [400, 143] on textarea "The lecture focus on inventions. It began by discussing wheeled , prenting pres…" at bounding box center [437, 189] width 555 height 114
drag, startPoint x: 368, startPoint y: 145, endPoint x: 405, endPoint y: 146, distance: 36.9
click at [405, 146] on textarea "The lecture focus on inventions. It began by discussing wheeled , prenting pres…" at bounding box center [437, 189] width 555 height 114
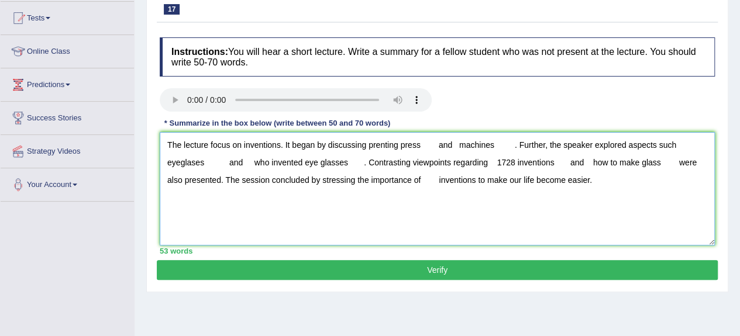
click at [439, 145] on textarea "The lecture focus on inventions. It began by discussing prenting press and mach…" at bounding box center [437, 189] width 555 height 114
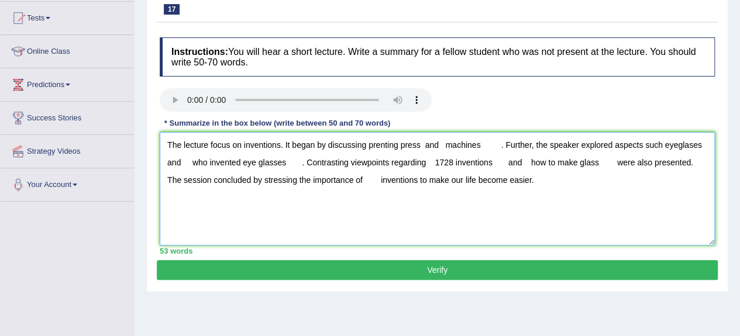
click at [439, 145] on textarea "The lecture focus on inventions. It began by discussing prenting press and mach…" at bounding box center [437, 189] width 555 height 114
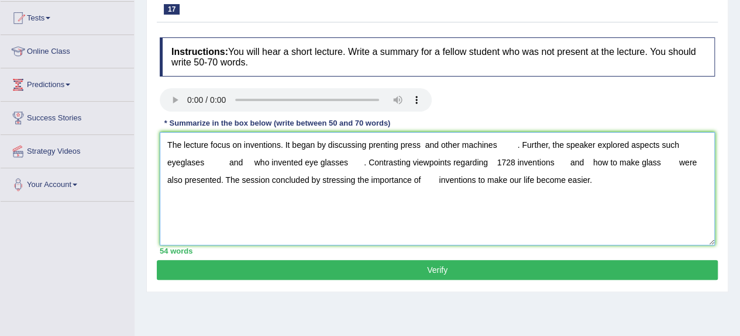
click at [506, 145] on textarea "The lecture focus on inventions. It began by discussing prenting press and othe…" at bounding box center [437, 189] width 555 height 114
click at [205, 162] on textarea "The lecture focus on inventions. It began by discussing prenting press and othe…" at bounding box center [437, 189] width 555 height 114
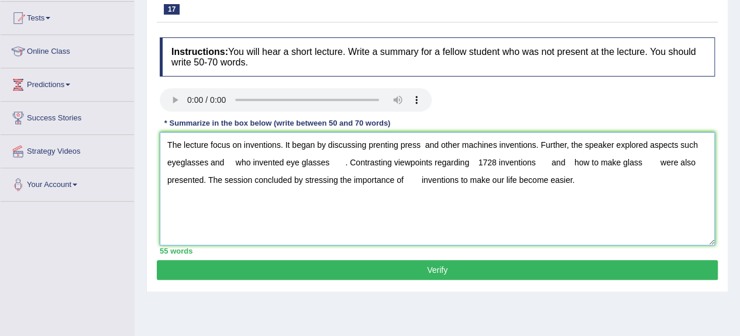
click at [169, 160] on textarea "The lecture focus on inventions. It began by discussing prenting press and othe…" at bounding box center [437, 189] width 555 height 114
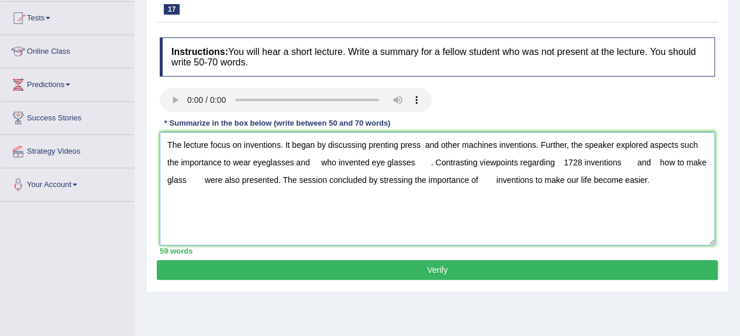
click at [320, 164] on textarea "The lecture focus on inventions. It began by discussing prenting press and othe…" at bounding box center [437, 189] width 555 height 114
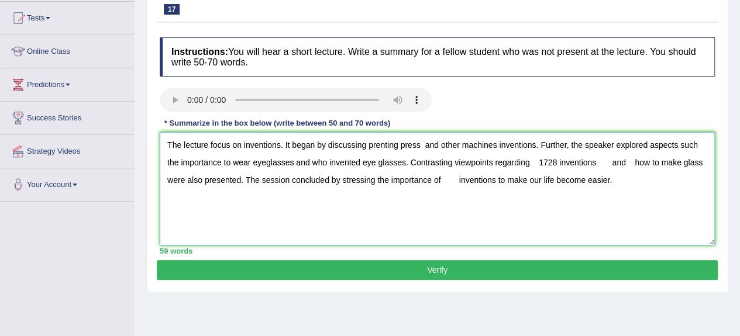
click at [538, 164] on textarea "The lecture focus on inventions. It began by discussing prenting press and othe…" at bounding box center [437, 189] width 555 height 114
click at [595, 160] on textarea "The lecture focus on inventions. It began by discussing prenting press and othe…" at bounding box center [437, 189] width 555 height 114
click at [650, 160] on textarea "The lecture focus on inventions. It began by discussing prenting press and othe…" at bounding box center [437, 189] width 555 height 114
click at [204, 176] on textarea "The lecture focus on inventions. It began by discussing prenting press and othe…" at bounding box center [437, 189] width 555 height 114
click at [482, 178] on textarea "The lecture focus on inventions. It began by discussing prenting press and othe…" at bounding box center [437, 189] width 555 height 114
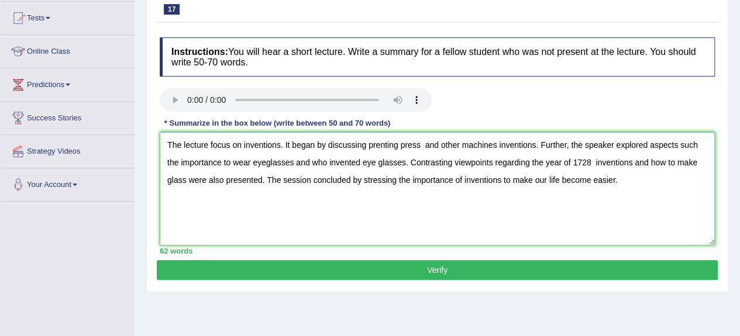
type textarea "The lecture focus on inventions. It began by discussing prenting press and othe…"
click at [446, 270] on button "Verify" at bounding box center [437, 270] width 561 height 20
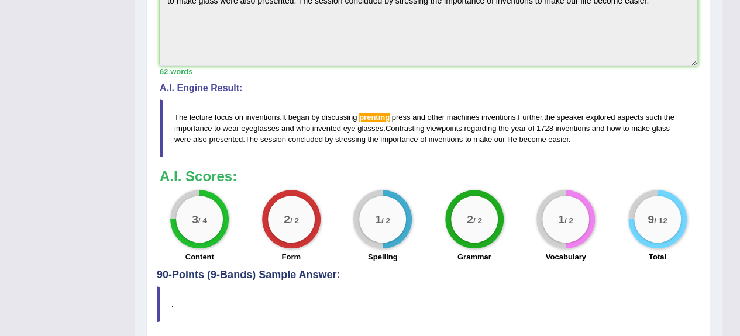
scroll to position [420, 0]
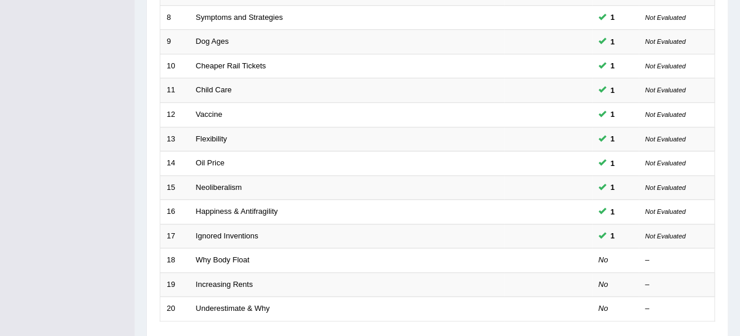
click at [217, 257] on link "Why Body Float" at bounding box center [223, 260] width 54 height 9
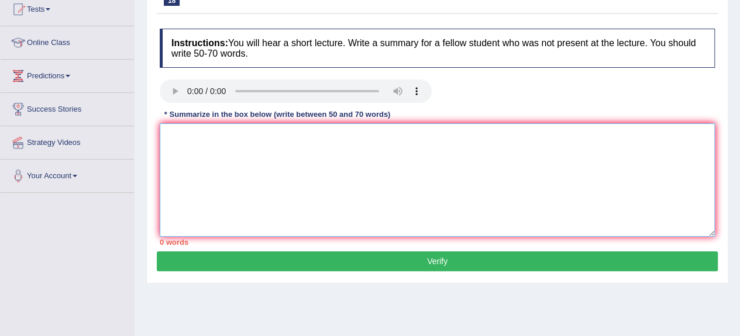
click at [283, 135] on textarea at bounding box center [437, 180] width 555 height 114
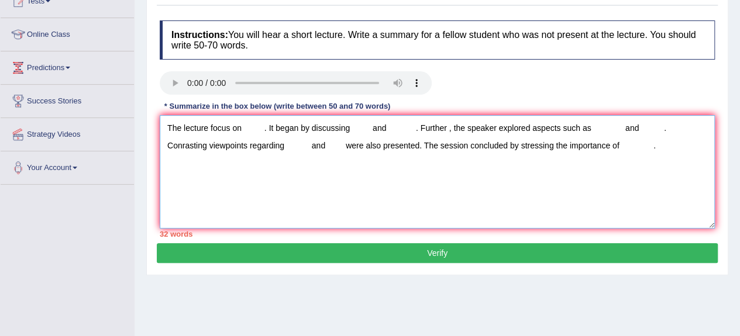
scroll to position [140, 0]
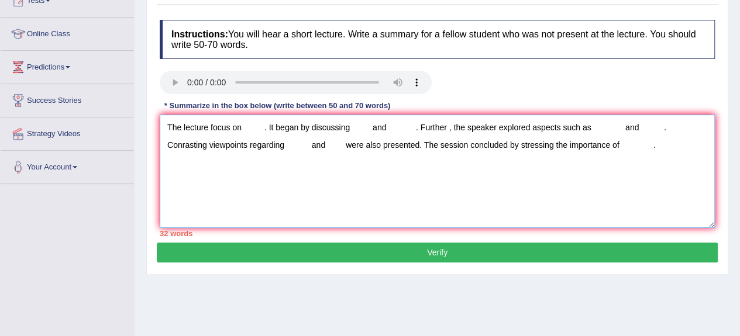
click at [243, 128] on textarea "The lecture focus on . It began by discussing and . Further , the speaker explo…" at bounding box center [437, 172] width 555 height 114
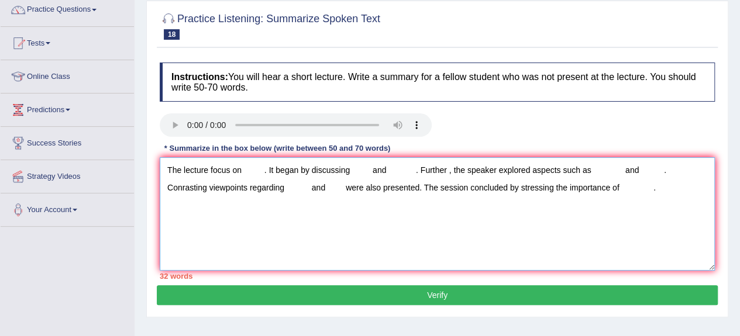
scroll to position [97, 0]
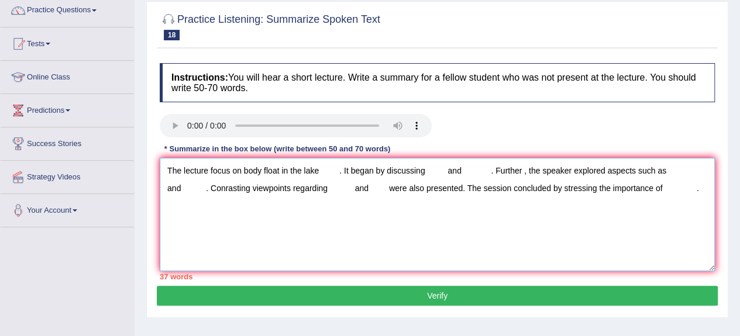
click at [427, 171] on textarea "The lecture focus on body float in the lake . It began by discussing and . Furt…" at bounding box center [437, 215] width 555 height 114
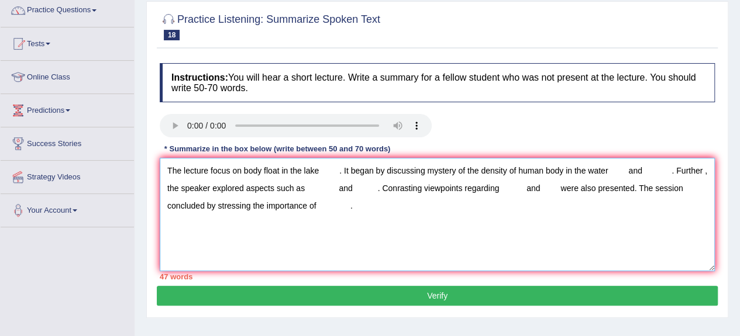
click at [650, 174] on textarea "The lecture focus on body float in the lake . It began by discussing mystery of…" at bounding box center [437, 215] width 555 height 114
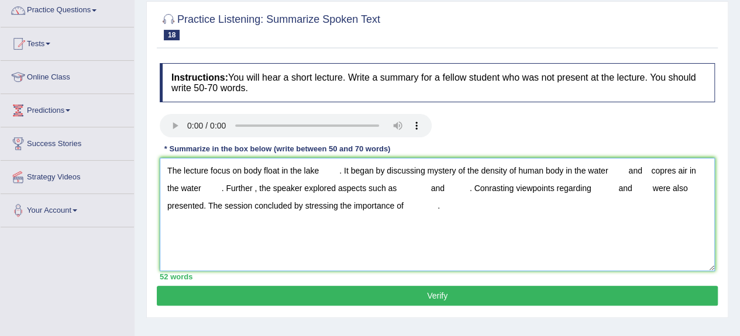
click at [400, 188] on textarea "The lecture focus on body float in the lake . It began by discussing mystery of…" at bounding box center [437, 215] width 555 height 114
click at [489, 191] on textarea "The lecture focus on body float in the lake . It began by discussing mystery of…" at bounding box center [437, 215] width 555 height 114
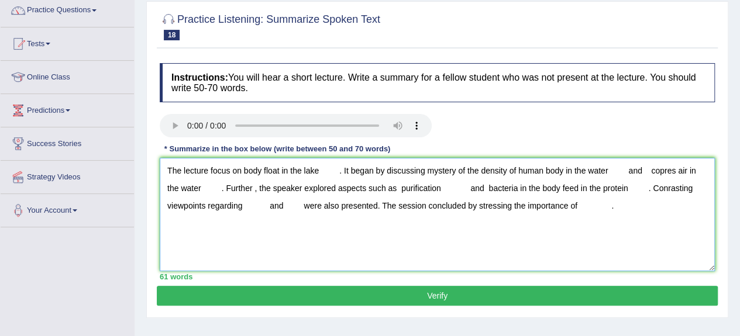
click at [254, 208] on textarea "The lecture focus on body float in the lake . It began by discussing mystery of…" at bounding box center [437, 215] width 555 height 114
click at [426, 207] on textarea "The lecture focus on body float in the lake . It began by discussing mystery of…" at bounding box center [437, 215] width 555 height 114
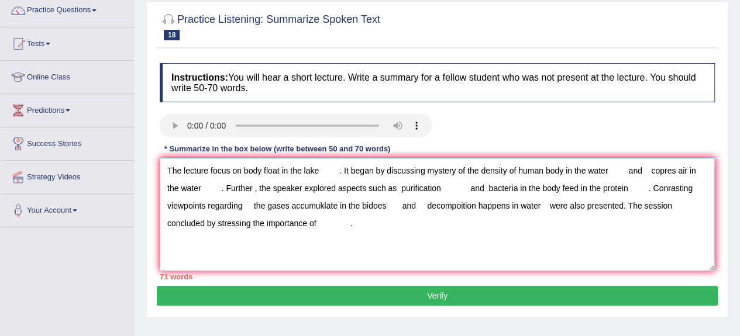
click at [323, 221] on textarea "The lecture focus on body float in the lake . It began by discussing mystery of…" at bounding box center [437, 215] width 555 height 114
click at [337, 173] on textarea "The lecture focus on body float in the lake . It began by discussing mystery of…" at bounding box center [437, 215] width 555 height 114
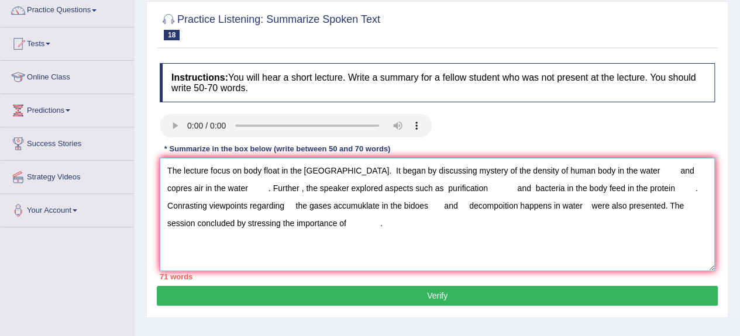
click at [314, 171] on textarea "The lecture focus on body float in the lae. It began by discussing mystery of t…" at bounding box center [437, 215] width 555 height 114
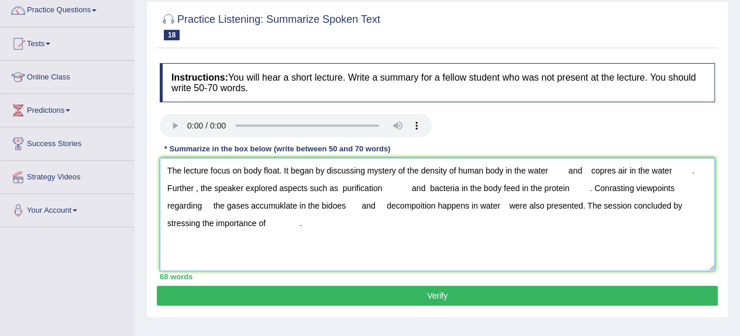
click at [566, 170] on textarea "The lecture focus on body float. It began by discussing mystery of the density …" at bounding box center [437, 215] width 555 height 114
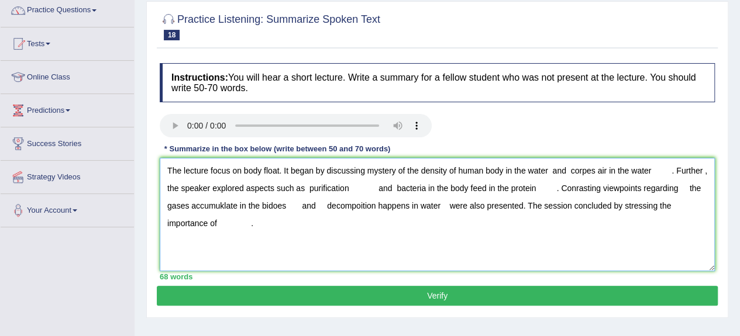
click at [672, 171] on textarea "The lecture focus on body float. It began by discussing mystery of the density …" at bounding box center [437, 215] width 555 height 114
click at [293, 189] on textarea "The lecture focus on body float. It began by discussing mystery of the density …" at bounding box center [437, 215] width 555 height 114
click at [362, 189] on textarea "The lecture focus on body float. It began by discussing mystery of the density …" at bounding box center [437, 215] width 555 height 114
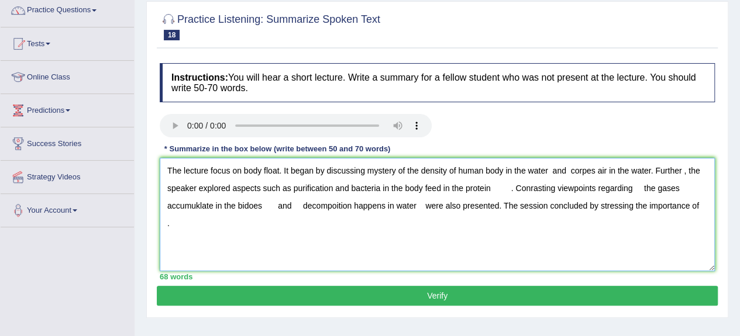
click at [421, 191] on textarea "The lecture focus on body float. It began by discussing mystery of the density …" at bounding box center [437, 215] width 555 height 114
click at [525, 190] on textarea "The lecture focus on body float. It began by discussing mystery of the density …" at bounding box center [437, 215] width 555 height 114
click at [640, 186] on textarea "The lecture focus on body float. It began by discussing mystery of the density …" at bounding box center [437, 215] width 555 height 114
click at [654, 187] on textarea "The lecture focus on body float. It began by discussing mystery of the density …" at bounding box center [437, 215] width 555 height 114
click at [211, 204] on textarea "The lecture focus on body float. It began by discussing mystery of the density …" at bounding box center [437, 215] width 555 height 114
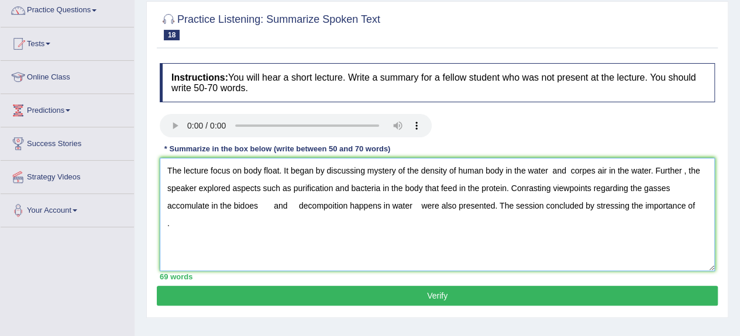
click at [256, 205] on textarea "The lecture focus on body float. It began by discussing mystery of the density …" at bounding box center [437, 215] width 555 height 114
click at [288, 204] on textarea "The lecture focus on body float. It began by discussing mystery of the density …" at bounding box center [437, 215] width 555 height 114
click at [404, 204] on textarea "The lecture focus on body float. It began by discussing mystery of the density …" at bounding box center [437, 215] width 555 height 114
click at [375, 205] on textarea "The lecture focus on body float. It began by discussing mystery of the density …" at bounding box center [437, 215] width 555 height 114
click at [689, 204] on textarea "The lecture focus on body float. It began by discussing mystery of the density …" at bounding box center [437, 215] width 555 height 114
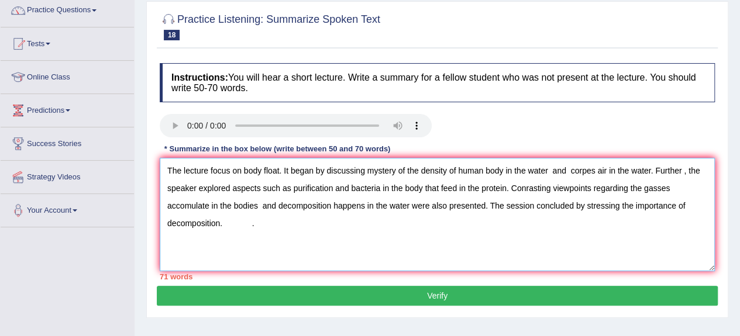
drag, startPoint x: 551, startPoint y: 169, endPoint x: 652, endPoint y: 173, distance: 100.7
click at [652, 173] on textarea "The lecture focus on body float. It began by discussing mystery of the density …" at bounding box center [437, 215] width 555 height 114
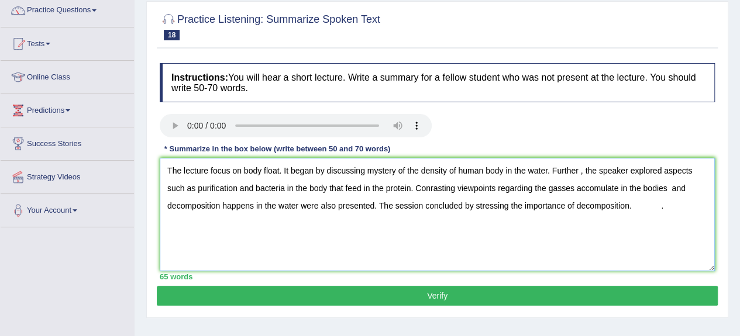
type textarea "The lecture focus on body float. It began by discussing mystery of the density …"
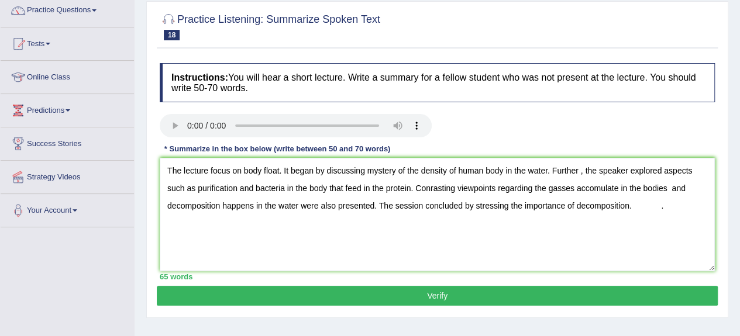
click at [555, 288] on button "Verify" at bounding box center [437, 296] width 561 height 20
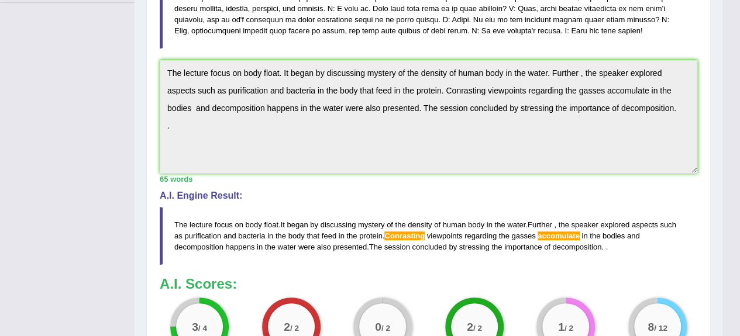
scroll to position [393, 0]
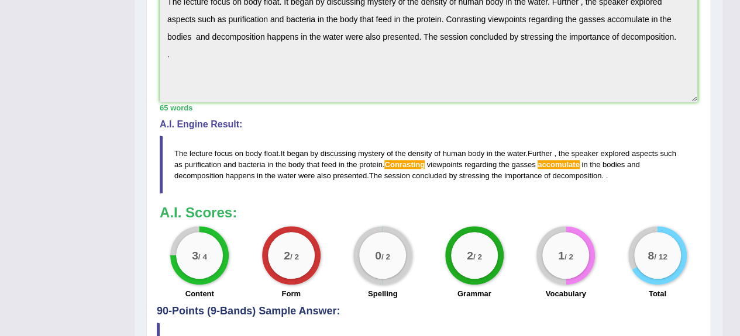
drag, startPoint x: 739, startPoint y: 240, endPoint x: 739, endPoint y: 178, distance: 62.0
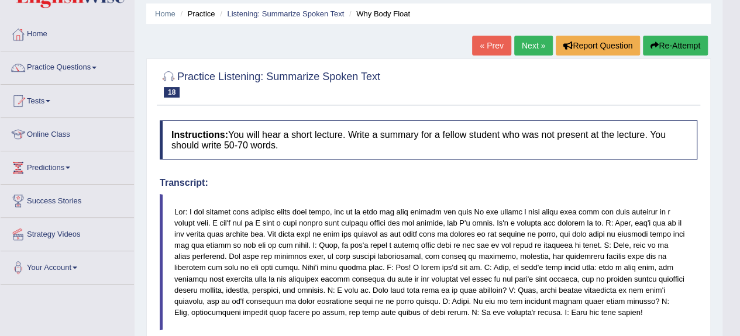
scroll to position [28, 0]
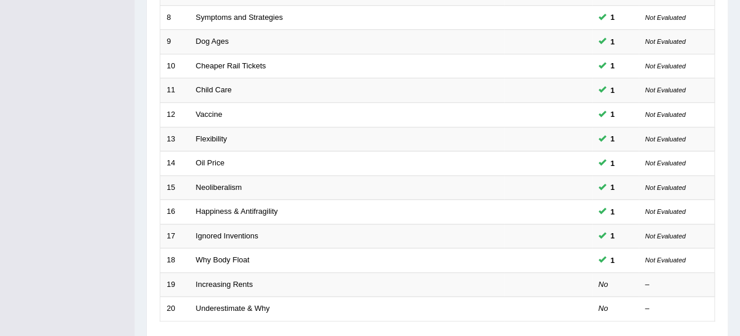
click at [228, 280] on link "Increasing Rents" at bounding box center [224, 284] width 57 height 9
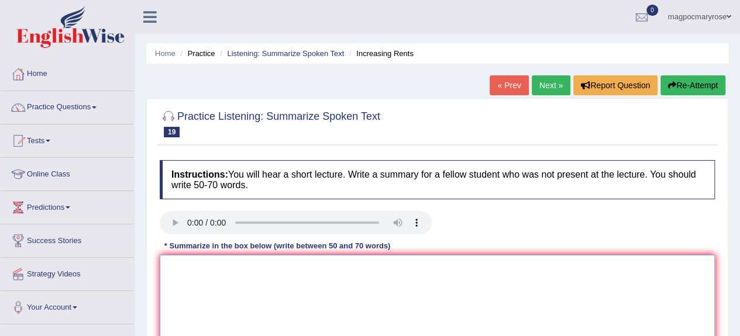
click at [208, 285] on textarea at bounding box center [437, 312] width 555 height 114
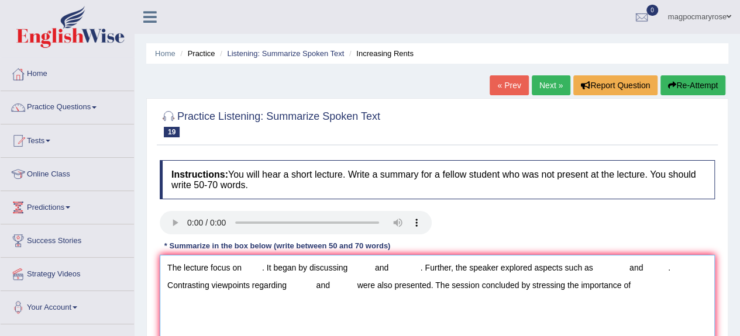
click at [246, 269] on textarea "The lecture focus on . It began by discussing and . Further, the speaker explor…" at bounding box center [437, 312] width 555 height 114
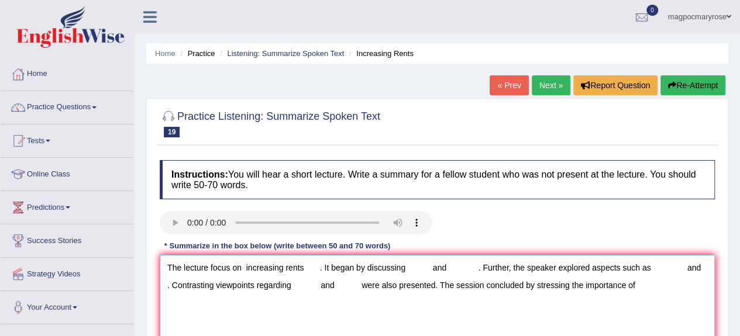
click at [415, 269] on textarea "The lecture focus on increasing rents . It began by discussing and . Further, t…" at bounding box center [437, 312] width 555 height 114
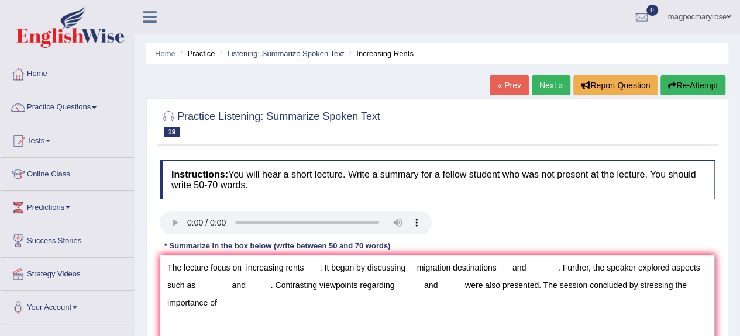
click at [535, 269] on textarea "The lecture focus on increasing rents . It began by discussing migration destin…" at bounding box center [437, 312] width 555 height 114
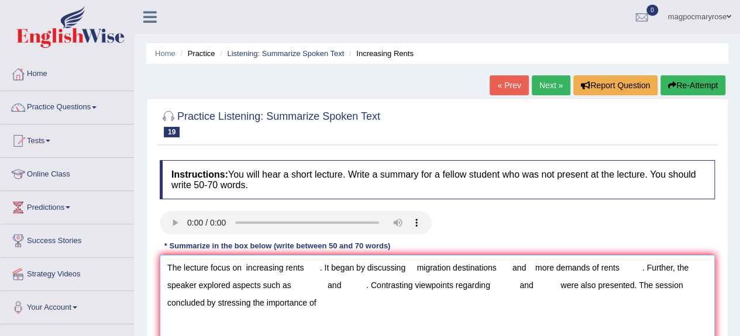
click at [307, 286] on textarea "The lecture focus on increasing rents . It began by discussing migration destin…" at bounding box center [437, 312] width 555 height 114
click at [398, 279] on textarea "The lecture focus on increasing rents . It began by discussing migration destin…" at bounding box center [437, 312] width 555 height 114
click at [361, 287] on textarea "The lecture focus on increasing rents . It began by discussing migration destin…" at bounding box center [437, 312] width 555 height 114
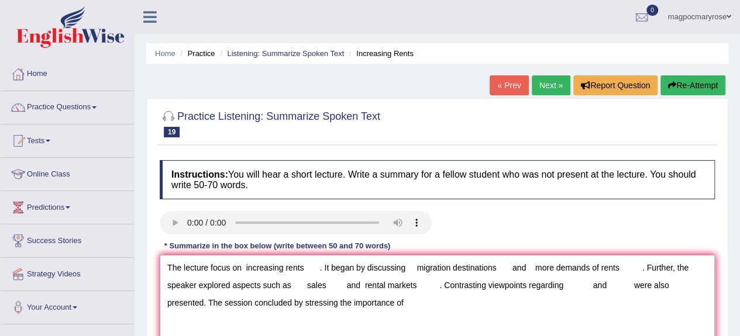
click at [569, 288] on textarea "The lecture focus on increasing rents . It began by discussing migration destin…" at bounding box center [437, 312] width 555 height 114
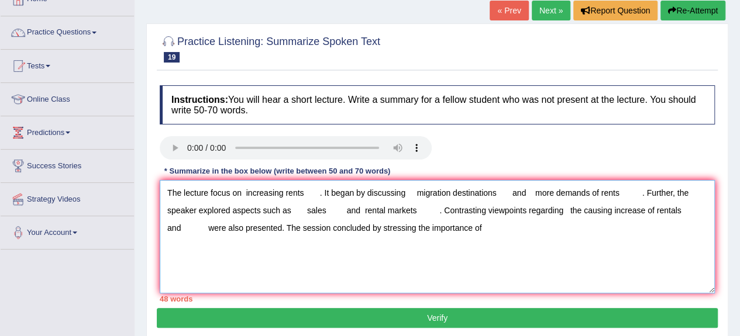
scroll to position [92, 0]
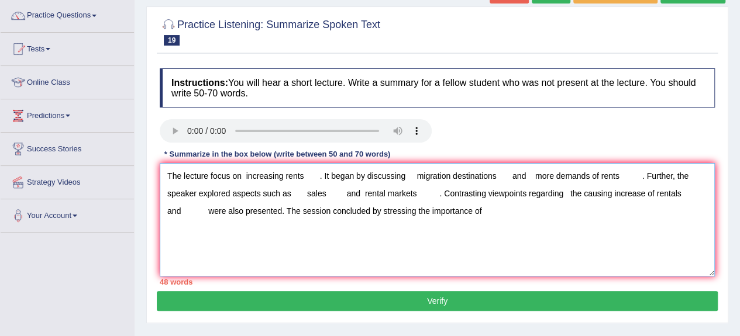
click at [195, 208] on textarea "The lecture focus on increasing rents . It began by discussing migration destin…" at bounding box center [437, 220] width 555 height 114
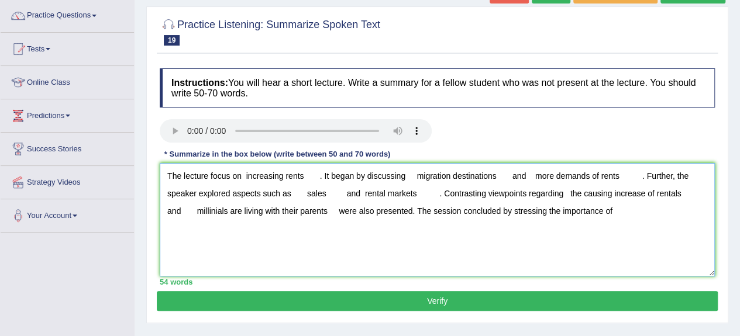
click at [620, 212] on textarea "The lecture focus on increasing rents . It began by discussing migration destin…" at bounding box center [437, 220] width 555 height 114
click at [320, 177] on textarea "The lecture focus on increasing rents . It began by discussing migration destin…" at bounding box center [437, 220] width 555 height 114
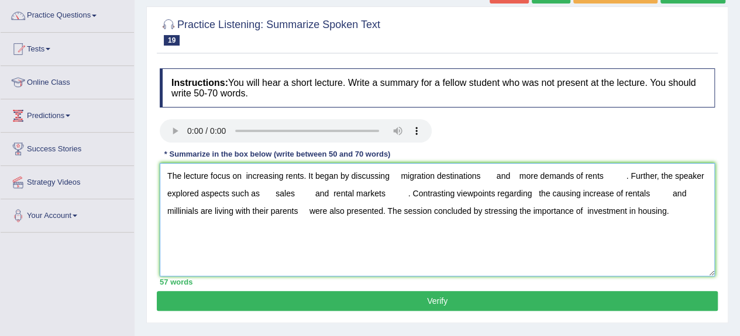
click at [399, 176] on textarea "The lecture focus on increasing rents. It began by discussing migration destina…" at bounding box center [437, 220] width 555 height 114
click at [489, 177] on textarea "The lecture focus on increasing rents. It began by discussing migration destina…" at bounding box center [437, 220] width 555 height 114
click at [596, 173] on textarea "The lecture focus on increasing rents. It began by discussing migration destina…" at bounding box center [437, 220] width 555 height 114
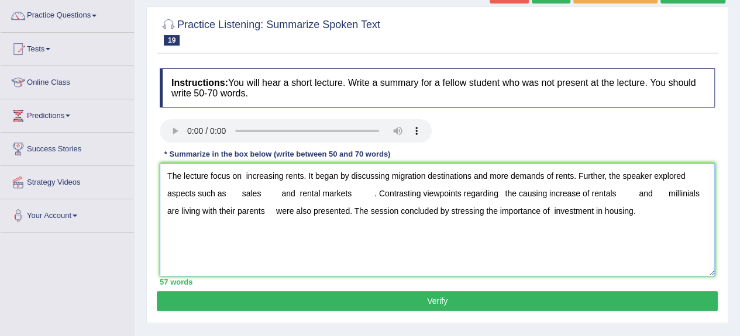
click at [243, 194] on textarea "The lecture focus on increasing rents. It began by discussing migration destina…" at bounding box center [437, 220] width 555 height 114
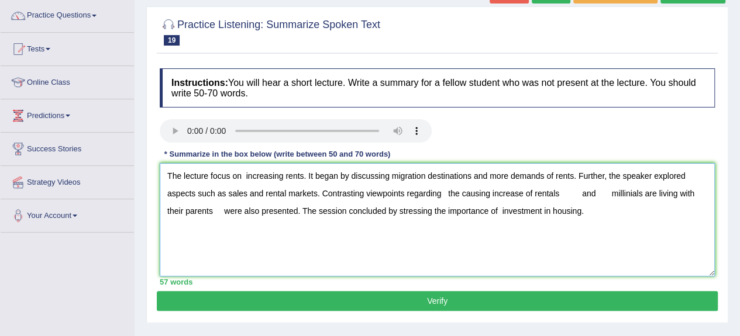
click at [445, 197] on textarea "The lecture focus on increasing rents. It began by discussing migration destina…" at bounding box center [437, 220] width 555 height 114
click at [603, 189] on textarea "The lecture focus on increasing rents. It began by discussing migration destina…" at bounding box center [437, 220] width 555 height 114
type textarea "The lecture focus on increasing rents. It began by discussing migration destina…"
click at [459, 300] on button "Verify" at bounding box center [437, 301] width 561 height 20
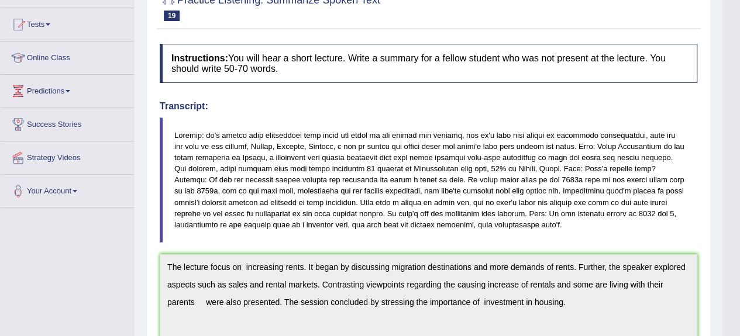
scroll to position [46, 0]
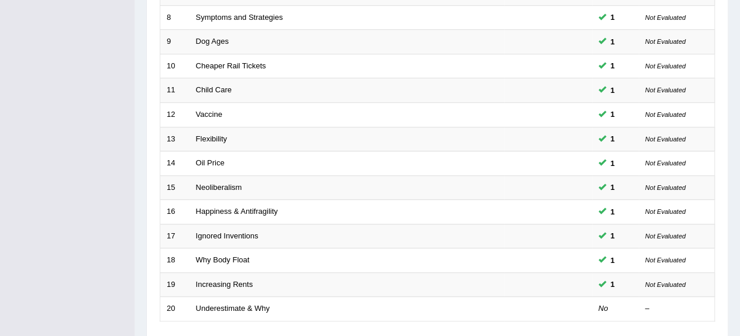
click at [256, 305] on link "Underestimate & Why" at bounding box center [233, 308] width 74 height 9
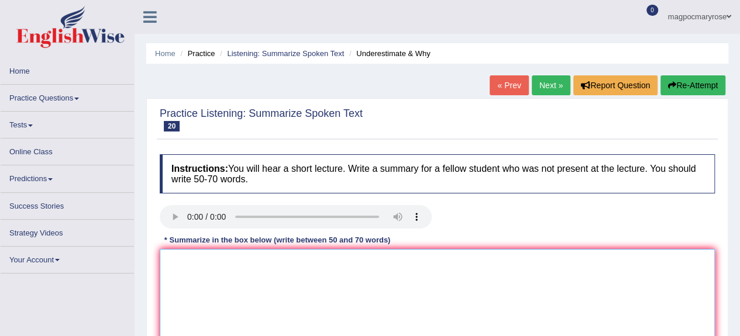
click at [264, 303] on textarea at bounding box center [437, 306] width 555 height 114
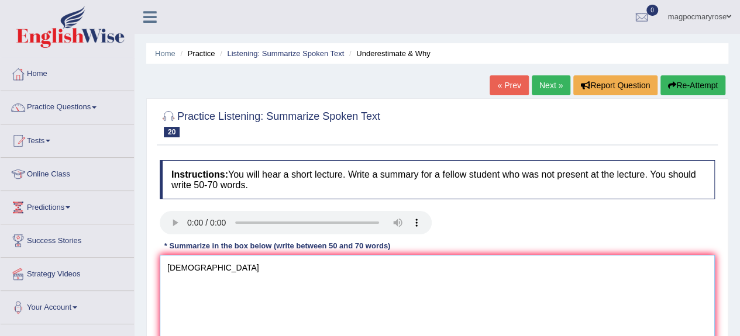
type textarea "Y"
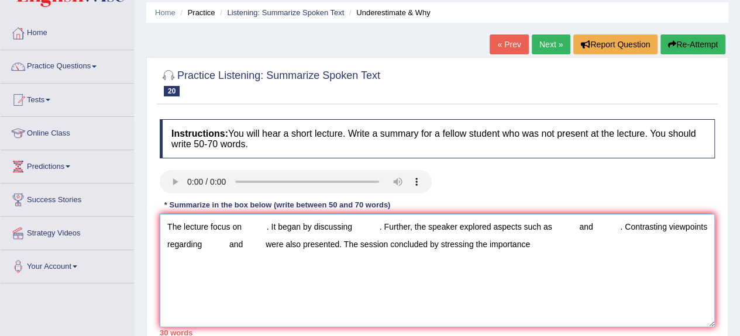
scroll to position [132, 0]
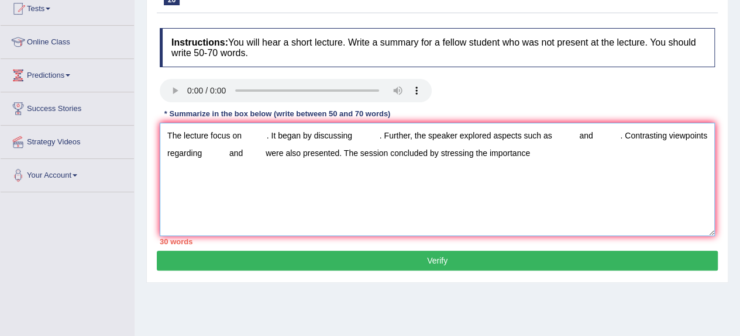
click at [243, 136] on textarea "The lecture focus on . It began by discussing . Further, the speaker explored a…" at bounding box center [437, 180] width 555 height 114
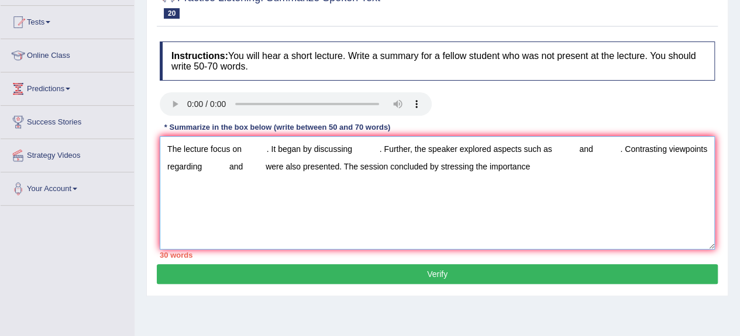
scroll to position [110, 0]
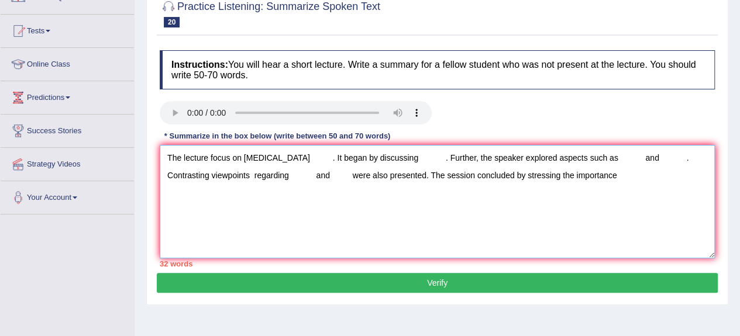
click at [387, 161] on textarea "The lecture focus on [MEDICAL_DATA] . It began by discussing . Further, the spe…" at bounding box center [437, 202] width 555 height 114
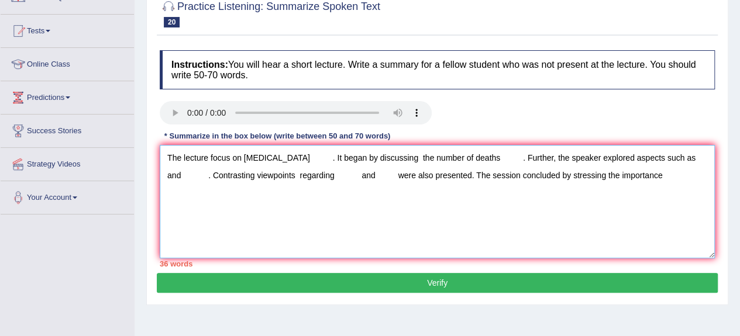
click at [675, 154] on textarea "The lecture focus on [MEDICAL_DATA] . It began by discussing the number of deat…" at bounding box center [437, 202] width 555 height 114
click at [189, 176] on textarea "The lecture focus on [MEDICAL_DATA] . It began by discussing the number of deat…" at bounding box center [437, 202] width 555 height 114
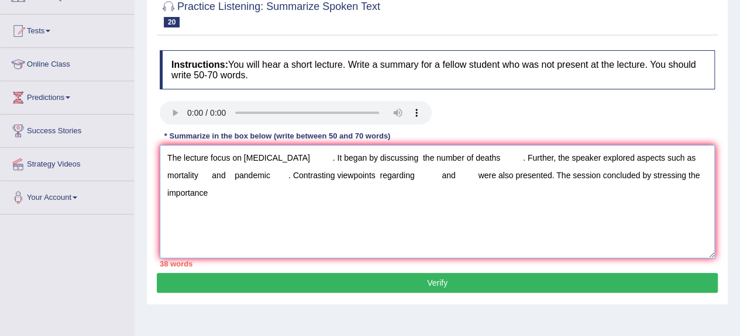
click at [371, 173] on textarea "The lecture focus on [MEDICAL_DATA] . It began by discussing the number of deat…" at bounding box center [437, 202] width 555 height 114
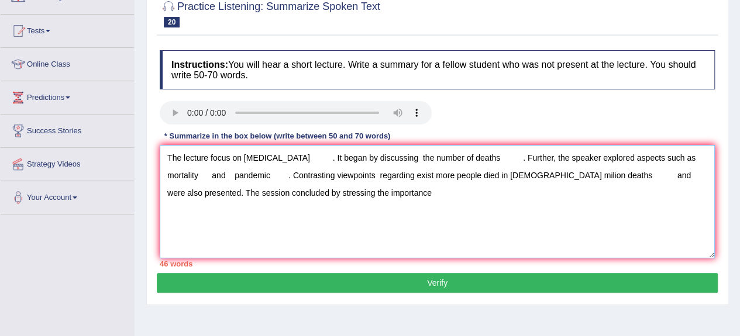
click at [569, 177] on textarea "The lecture focus on [MEDICAL_DATA] . It began by discussing the number of deat…" at bounding box center [437, 202] width 555 height 114
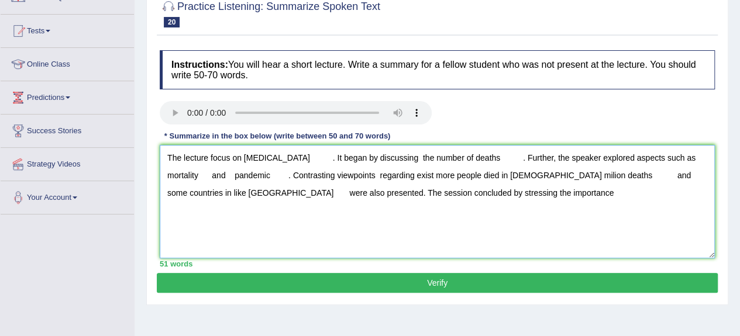
click at [418, 194] on textarea "The lecture focus on [MEDICAL_DATA] . It began by discussing the number of deat…" at bounding box center [437, 202] width 555 height 114
click at [296, 157] on textarea "The lecture focus on [MEDICAL_DATA] . It began by discussing the number of deat…" at bounding box center [437, 202] width 555 height 114
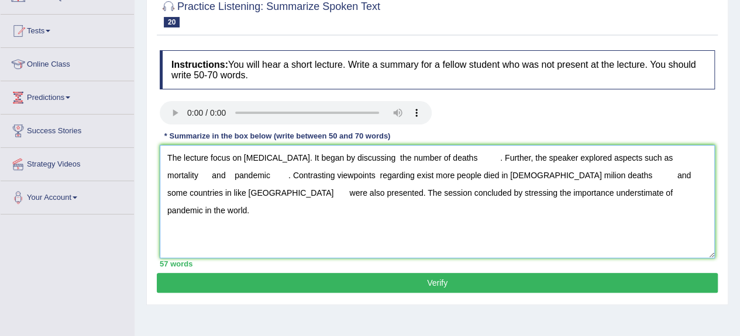
click at [463, 159] on textarea "The lecture focus on [MEDICAL_DATA]. It began by discussing the number of death…" at bounding box center [437, 202] width 555 height 114
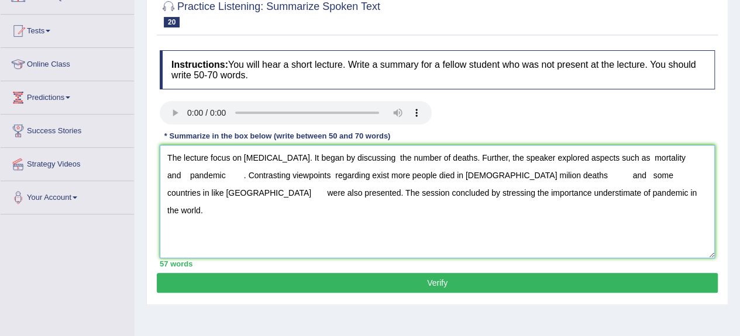
click at [663, 158] on textarea "The lecture focus on [MEDICAL_DATA]. It began by discussing the number of death…" at bounding box center [437, 202] width 555 height 114
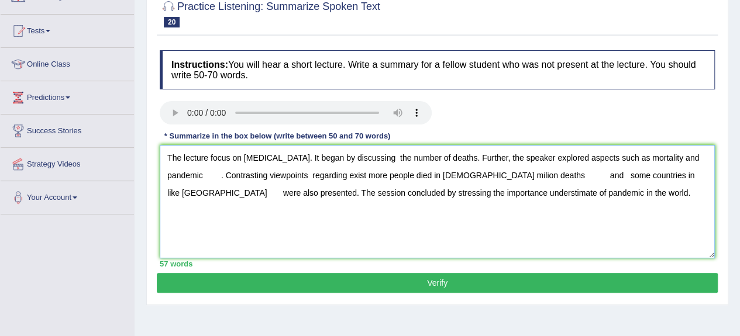
click at [222, 174] on textarea "The lecture focus on [MEDICAL_DATA]. It began by discussing the number of death…" at bounding box center [437, 202] width 555 height 114
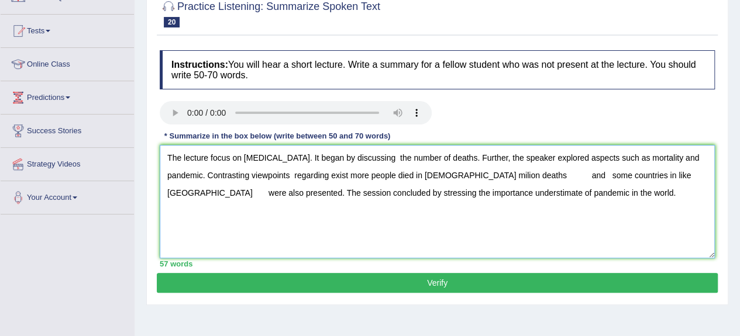
click at [295, 175] on textarea "The lecture focus on [MEDICAL_DATA]. It began by discussing the number of death…" at bounding box center [437, 202] width 555 height 114
click at [417, 173] on textarea "The lecture focus on [MEDICAL_DATA]. It began by discussing the number of death…" at bounding box center [437, 202] width 555 height 114
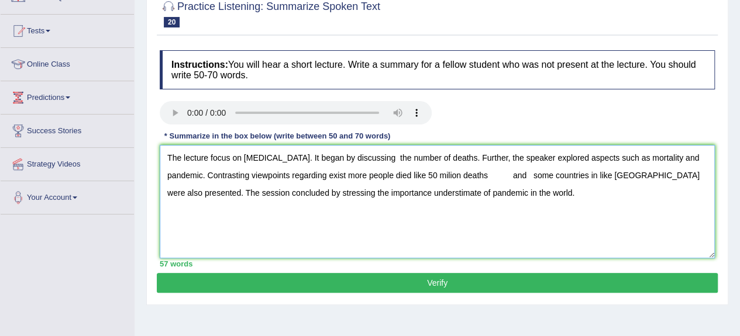
click at [511, 177] on textarea "The lecture focus on [MEDICAL_DATA]. It began by discussing the number of death…" at bounding box center [437, 202] width 555 height 114
click at [625, 175] on textarea "The lecture focus on [MEDICAL_DATA]. It began by discussing the number of death…" at bounding box center [437, 202] width 555 height 114
type textarea "The lecture focus on [MEDICAL_DATA]. It began by discussing the number of death…"
click at [425, 283] on button "Verify" at bounding box center [437, 283] width 561 height 20
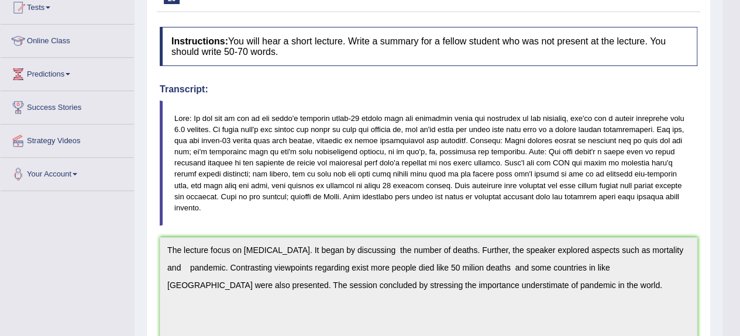
scroll to position [0, 0]
